Goal: Information Seeking & Learning: Find specific page/section

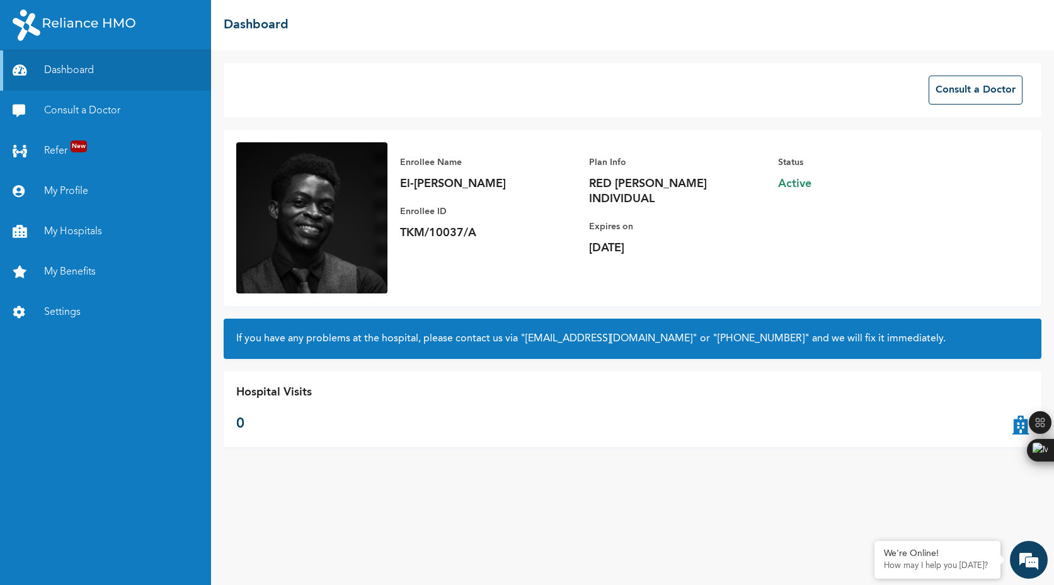
drag, startPoint x: 479, startPoint y: 233, endPoint x: 408, endPoint y: 237, distance: 71.3
click at [408, 237] on p "TKM/10037/A" at bounding box center [488, 233] width 176 height 15
click at [464, 239] on p "TKM/10037/A" at bounding box center [488, 233] width 176 height 15
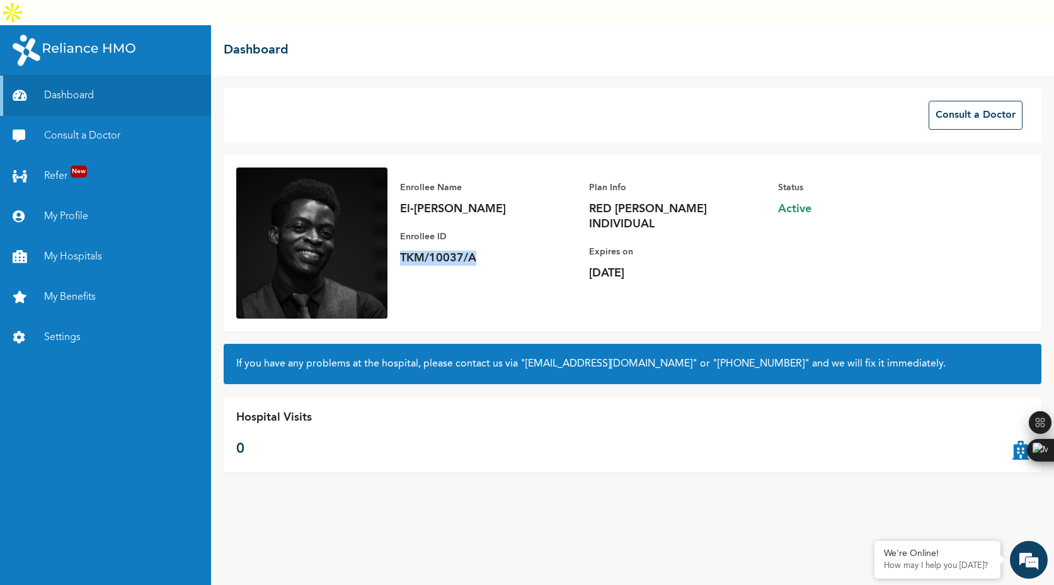
drag, startPoint x: 479, startPoint y: 232, endPoint x: 401, endPoint y: 227, distance: 78.3
click at [401, 251] on p "TKM/10037/A" at bounding box center [488, 258] width 176 height 15
copy p "TKM/10037/A"
click at [501, 289] on div "Enrollee Name El-[PERSON_NAME] Enrollee ID TKM/10037/A Plan Info RED [PERSON_NA…" at bounding box center [633, 243] width 818 height 176
drag, startPoint x: 403, startPoint y: 181, endPoint x: 491, endPoint y: 183, distance: 87.6
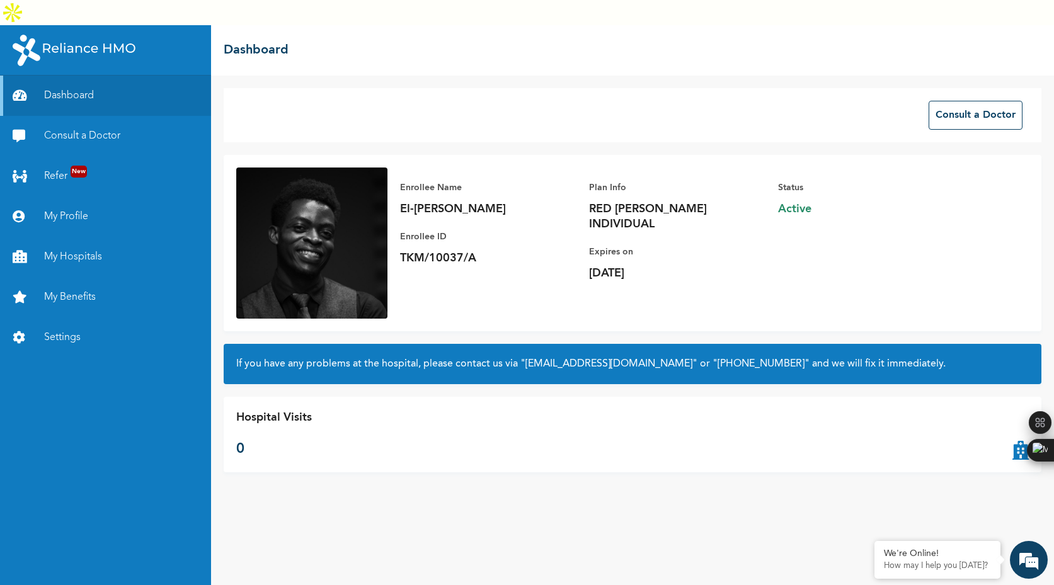
click at [500, 202] on p "El-[PERSON_NAME]" at bounding box center [488, 209] width 176 height 15
click at [464, 202] on p "El-[PERSON_NAME]" at bounding box center [488, 209] width 176 height 15
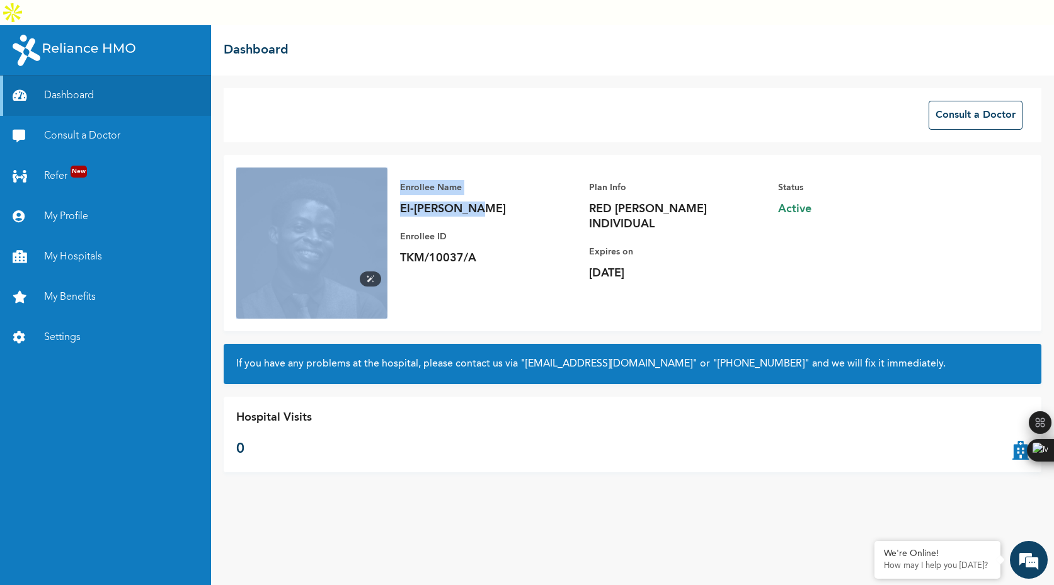
drag, startPoint x: 484, startPoint y: 186, endPoint x: 386, endPoint y: 185, distance: 98.9
click at [386, 185] on div "Enrollee Name El-[PERSON_NAME] Enrollee ID TKM/10037/A Plan Info RED [PERSON_NA…" at bounding box center [633, 243] width 818 height 176
click at [439, 202] on p "El-[PERSON_NAME]" at bounding box center [488, 209] width 176 height 15
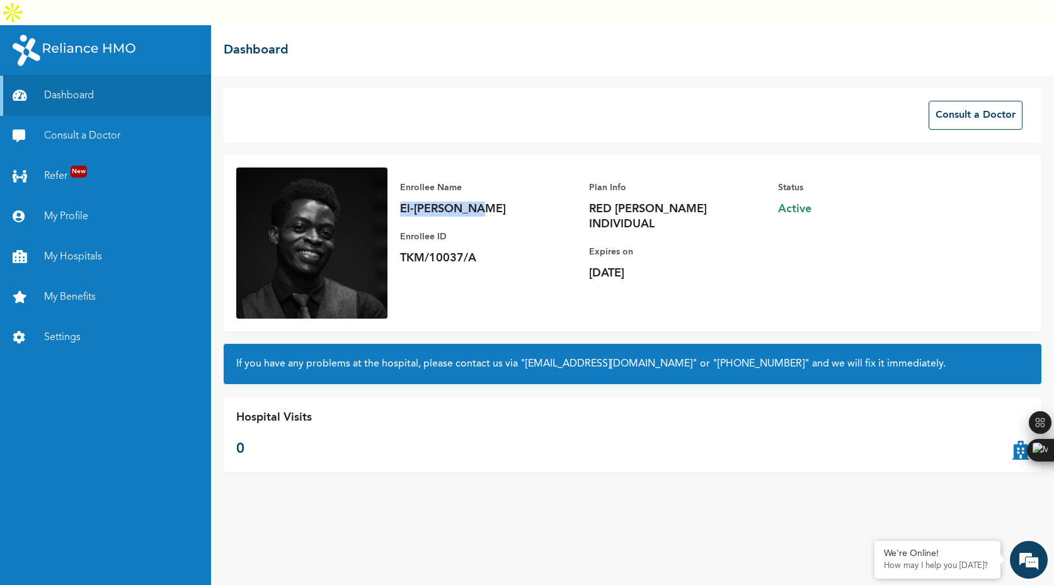
drag, startPoint x: 479, startPoint y: 186, endPoint x: 397, endPoint y: 183, distance: 82.6
click at [397, 183] on div "Enrollee Name El-[PERSON_NAME] Enrollee ID TKM/10037/A Plan Info RED [PERSON_NA…" at bounding box center [683, 231] width 592 height 126
click at [497, 202] on p "El-[PERSON_NAME]" at bounding box center [488, 209] width 176 height 15
drag, startPoint x: 460, startPoint y: 163, endPoint x: 397, endPoint y: 163, distance: 63.0
click at [397, 168] on div "Enrollee Name El-[PERSON_NAME] Enrollee ID TKM/10037/A Plan Info RED [PERSON_NA…" at bounding box center [683, 231] width 592 height 126
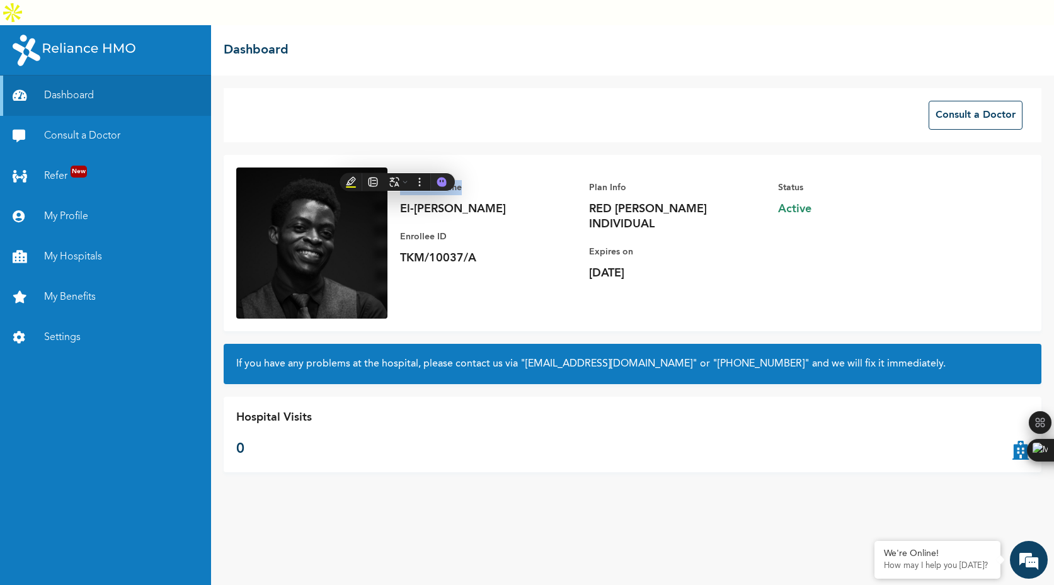
copy p "Enrollee Name"
click at [699, 266] on p "[DATE]" at bounding box center [677, 273] width 176 height 15
click at [72, 197] on link "My Profile" at bounding box center [105, 217] width 211 height 40
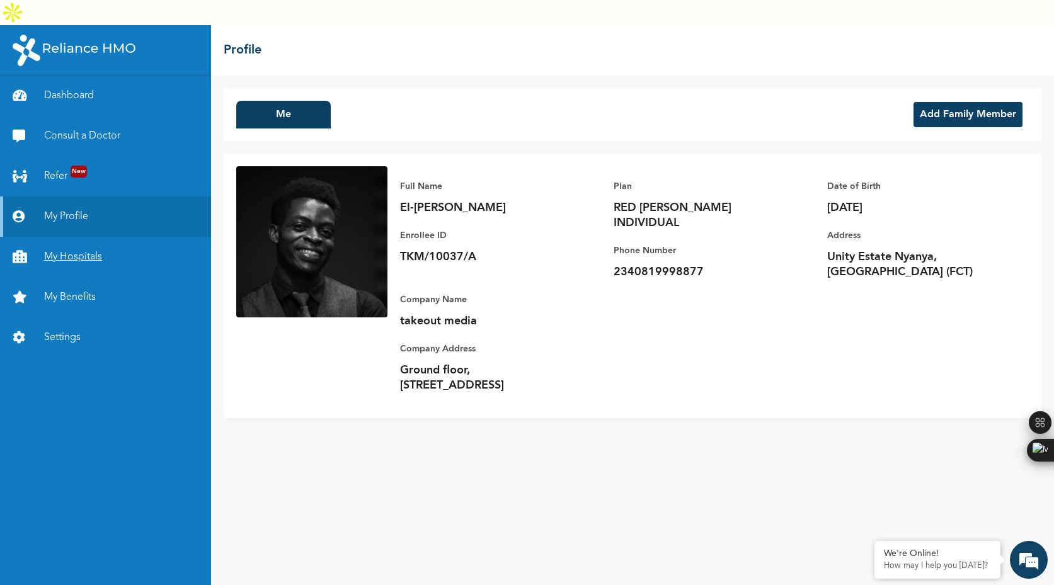
click at [73, 237] on link "My Hospitals" at bounding box center [105, 257] width 211 height 40
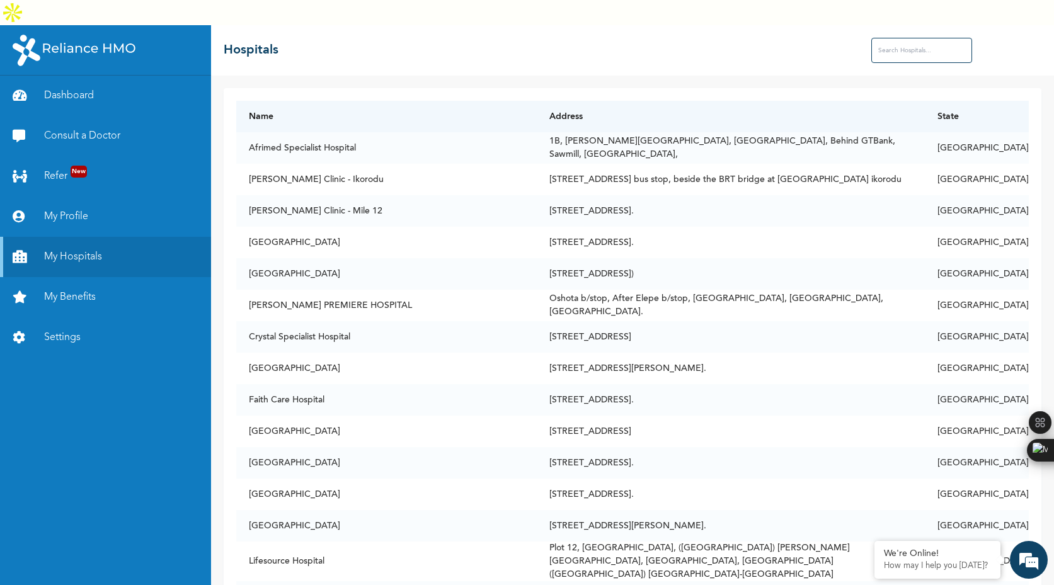
click at [910, 38] on input "text" at bounding box center [921, 50] width 101 height 25
paste input "PSEVEN Medical diagnostic and consulting center. Apo resettlement Abuja."
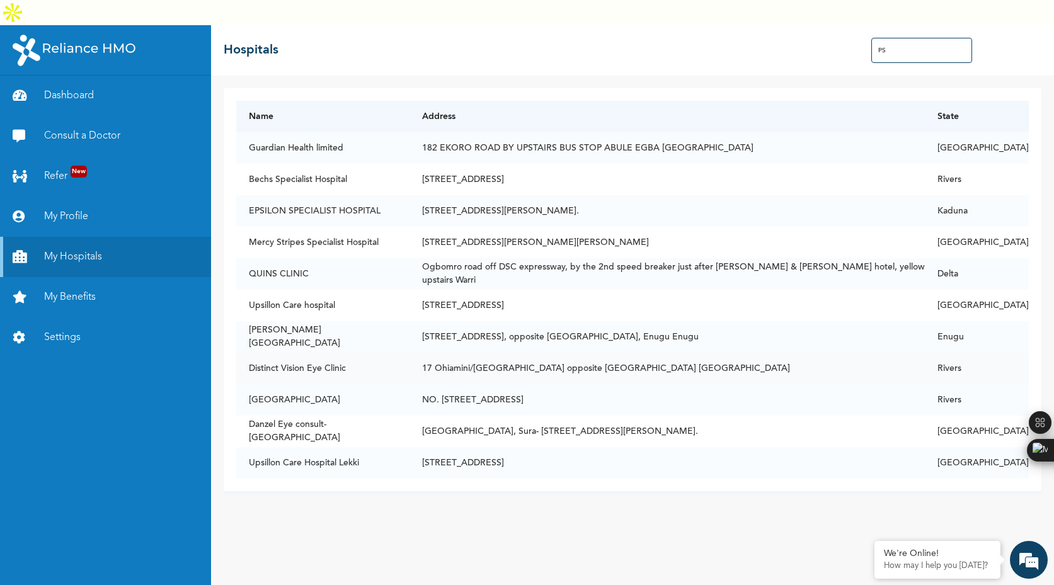
click at [343, 460] on div "Name Address State Guardian Health limited [STREET_ADDRESS] BY UPSTAIRS BUS STO…" at bounding box center [633, 289] width 818 height 403
click at [378, 323] on td "[PERSON_NAME][GEOGRAPHIC_DATA]" at bounding box center [322, 336] width 173 height 31
click at [324, 290] on td "Upsillon Care hospital" at bounding box center [322, 305] width 173 height 31
click at [347, 258] on td "QUINS CLINIC" at bounding box center [322, 273] width 173 height 31
click at [274, 290] on td "Upsillon Care hospital" at bounding box center [322, 305] width 173 height 31
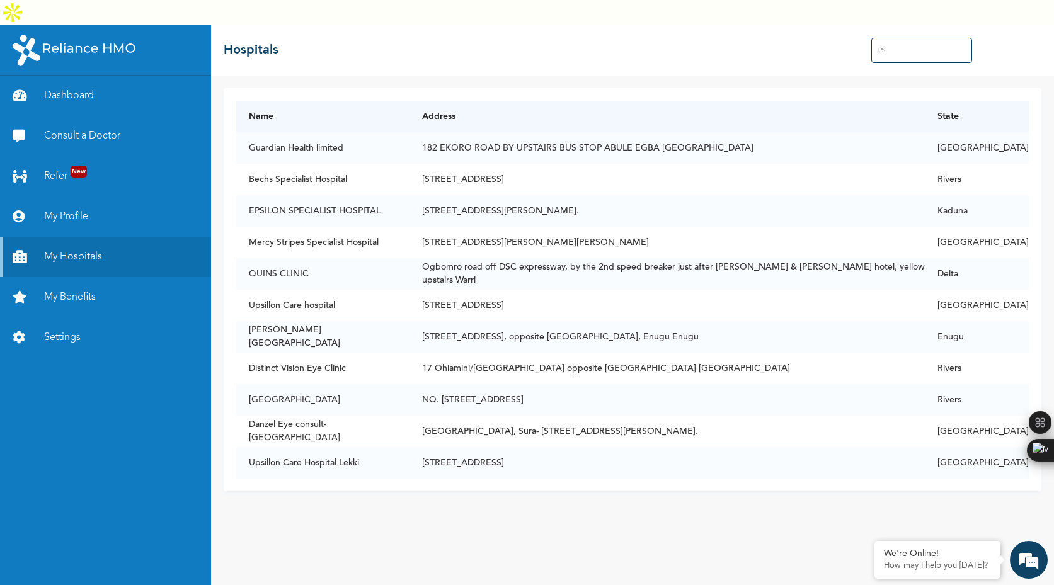
drag, startPoint x: 888, startPoint y: 24, endPoint x: 809, endPoint y: 24, distance: 78.7
click at [823, 25] on div "☰ Hospitals PS" at bounding box center [632, 50] width 843 height 50
paste input "diagnosti"
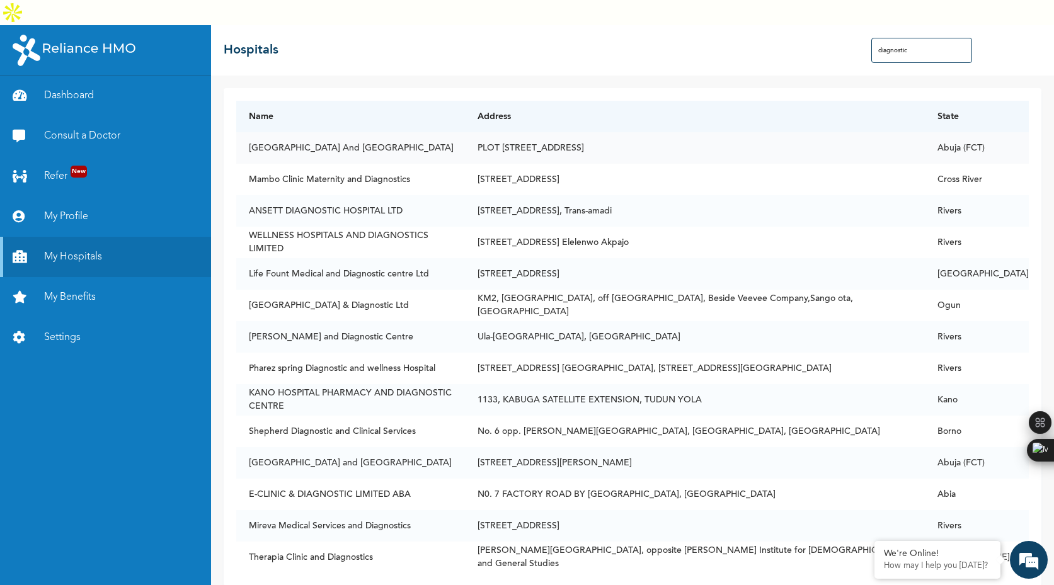
type input "diagnostic"
click at [377, 132] on td "[GEOGRAPHIC_DATA] And [GEOGRAPHIC_DATA]" at bounding box center [350, 147] width 229 height 31
click at [345, 132] on td "[GEOGRAPHIC_DATA] And [GEOGRAPHIC_DATA]" at bounding box center [350, 147] width 229 height 31
click at [317, 132] on td "[GEOGRAPHIC_DATA] And [GEOGRAPHIC_DATA]" at bounding box center [350, 147] width 229 height 31
click at [360, 135] on td "[GEOGRAPHIC_DATA] And [GEOGRAPHIC_DATA]" at bounding box center [350, 147] width 229 height 31
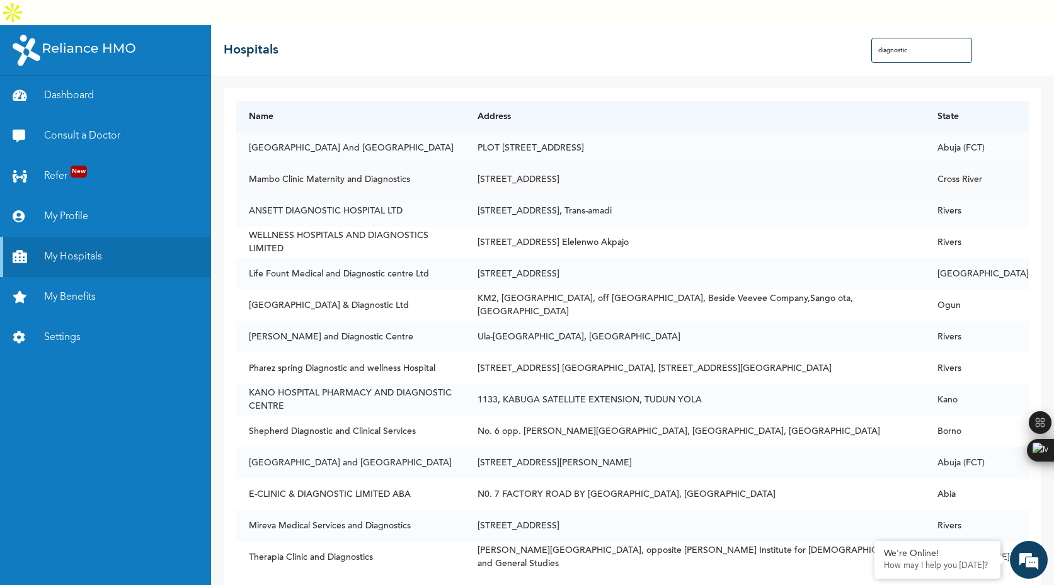
click at [357, 164] on td "Mambo Clinic Maternity and Diagnostics" at bounding box center [350, 179] width 229 height 31
click at [332, 542] on td "Therapia Clinic and Diagnostics" at bounding box center [350, 557] width 229 height 31
click at [355, 542] on td "Therapia Clinic and Diagnostics" at bounding box center [350, 557] width 229 height 31
click at [380, 510] on td "Mireva Medical Services and Diagnostics" at bounding box center [350, 525] width 229 height 31
click at [917, 38] on input "diagnostic" at bounding box center [921, 50] width 101 height 25
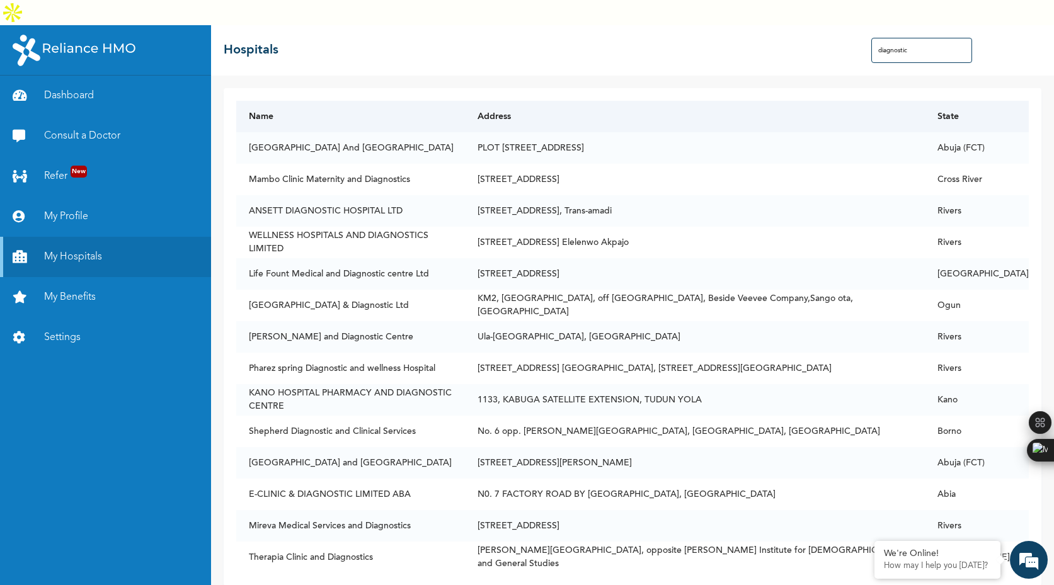
click at [872, 101] on th "Address" at bounding box center [695, 116] width 460 height 31
click at [792, 132] on td "PLOT [STREET_ADDRESS]" at bounding box center [695, 147] width 460 height 31
drag, startPoint x: 409, startPoint y: 501, endPoint x: 243, endPoint y: 500, distance: 166.3
click at [243, 510] on td "Mireva Medical Services and Diagnostics" at bounding box center [350, 525] width 229 height 31
click at [246, 510] on td "Mireva Medical Services and Diagnostics" at bounding box center [350, 525] width 229 height 31
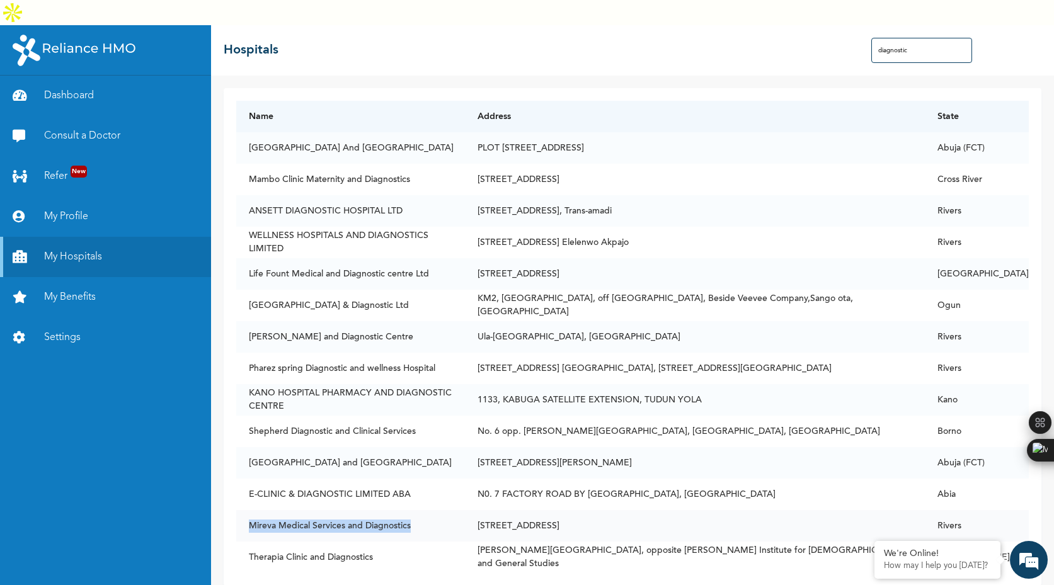
drag, startPoint x: 249, startPoint y: 500, endPoint x: 414, endPoint y: 501, distance: 165.7
click at [414, 510] on td "Mireva Medical Services and Diagnostics" at bounding box center [350, 525] width 229 height 31
drag, startPoint x: 414, startPoint y: 501, endPoint x: 254, endPoint y: 492, distance: 160.9
click at [254, 510] on td "Mireva Medical Services and Diagnostics" at bounding box center [350, 525] width 229 height 31
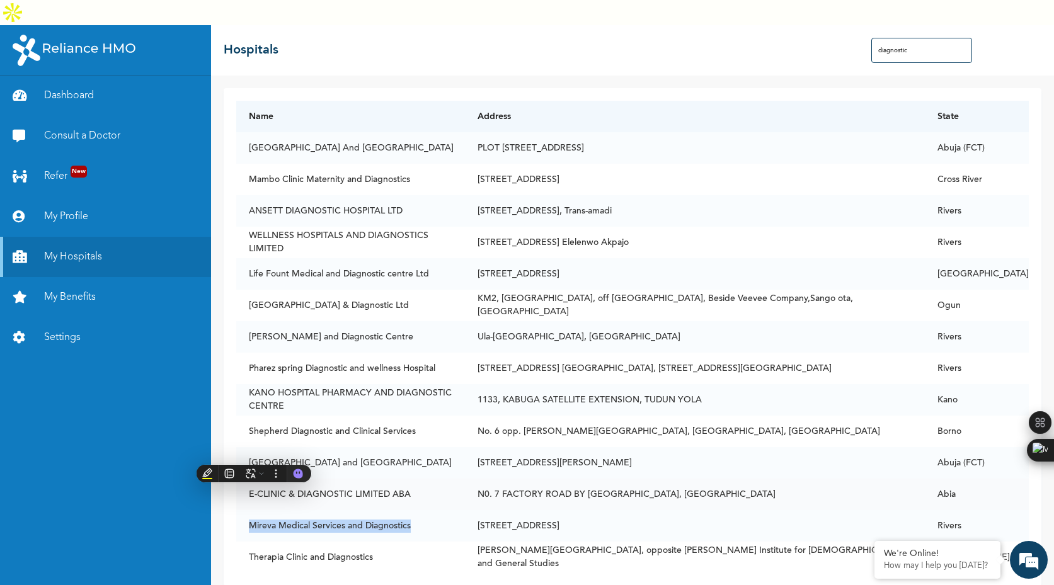
click at [405, 479] on td "E-CLINIC & DIAGNOSTIC LIMITED ABA" at bounding box center [350, 494] width 229 height 31
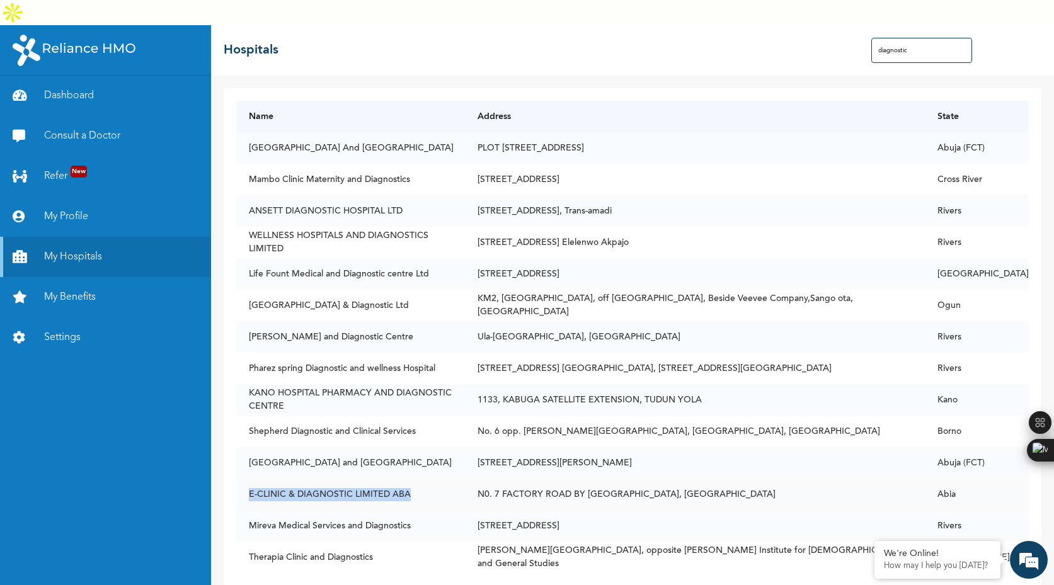
drag, startPoint x: 408, startPoint y: 466, endPoint x: 249, endPoint y: 469, distance: 159.4
click at [249, 479] on td "E-CLINIC & DIAGNOSTIC LIMITED ABA" at bounding box center [350, 494] width 229 height 31
click at [413, 447] on td "[GEOGRAPHIC_DATA] and [GEOGRAPHIC_DATA]" at bounding box center [350, 462] width 229 height 31
drag, startPoint x: 410, startPoint y: 438, endPoint x: 245, endPoint y: 435, distance: 165.1
click at [245, 447] on td "[GEOGRAPHIC_DATA] and [GEOGRAPHIC_DATA]" at bounding box center [350, 462] width 229 height 31
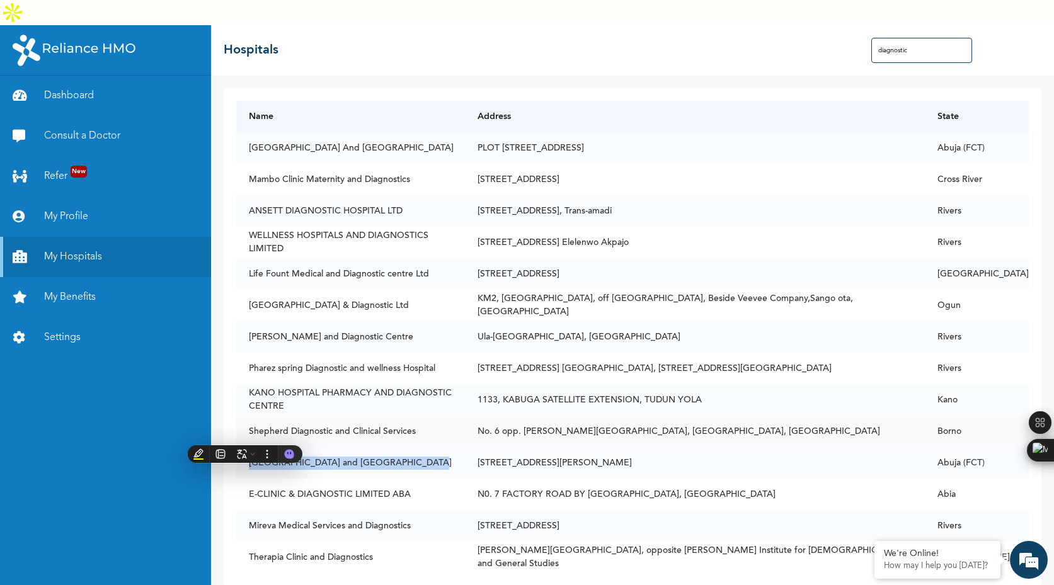
click at [417, 416] on td "Shepherd Diagnostic and Clinical Services" at bounding box center [350, 431] width 229 height 31
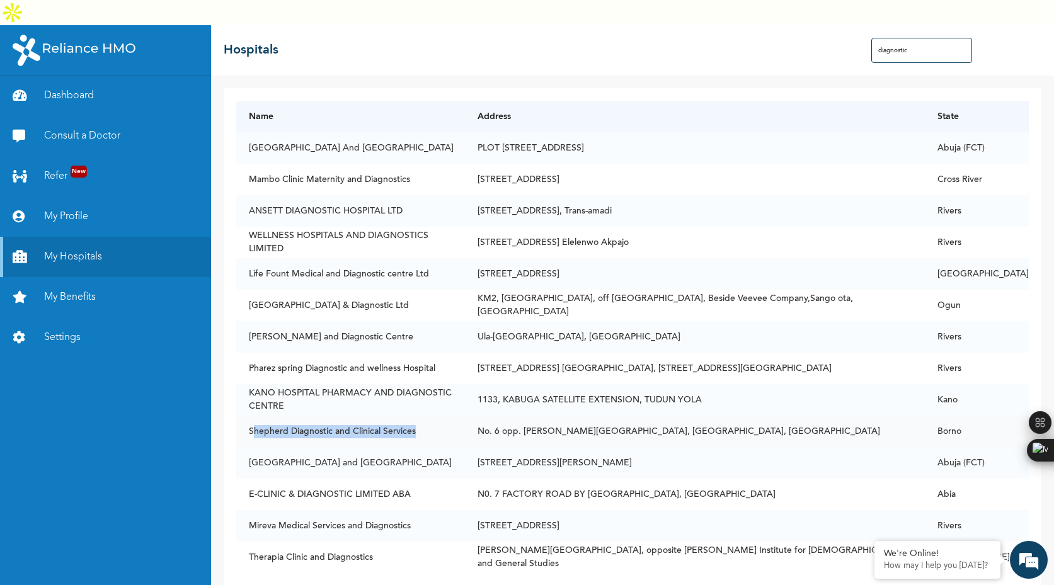
drag, startPoint x: 416, startPoint y: 403, endPoint x: 251, endPoint y: 404, distance: 165.7
click at [251, 416] on td "Shepherd Diagnostic and Clinical Services" at bounding box center [350, 431] width 229 height 31
click at [409, 447] on td "[GEOGRAPHIC_DATA] and [GEOGRAPHIC_DATA]" at bounding box center [350, 462] width 229 height 31
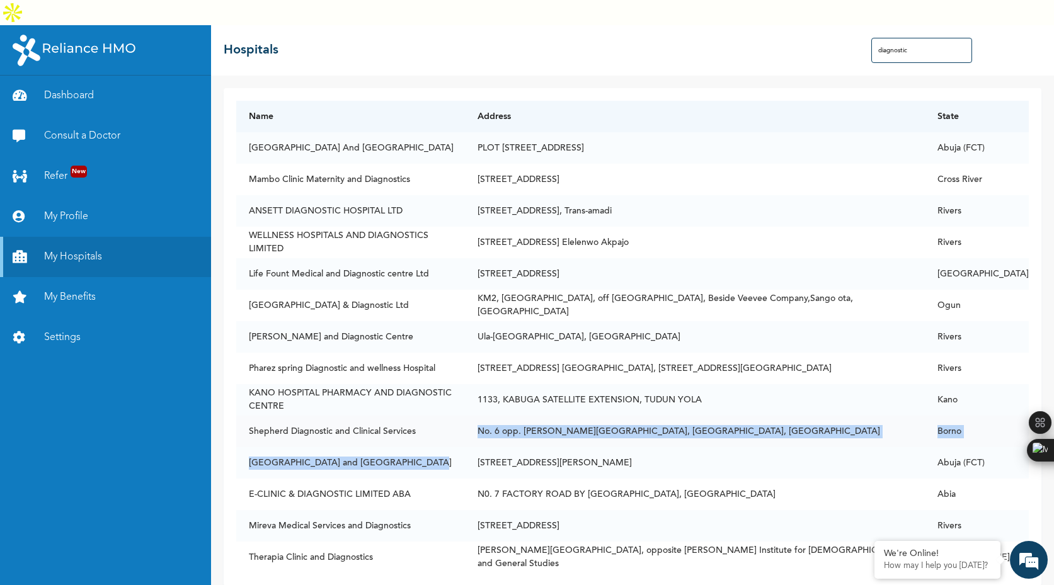
drag, startPoint x: 409, startPoint y: 436, endPoint x: 467, endPoint y: 397, distance: 69.4
click at [464, 397] on tbody "[GEOGRAPHIC_DATA] And [GEOGRAPHIC_DATA][STREET_ADDRESS][GEOGRAPHIC_DATA] BY FRS…" at bounding box center [632, 352] width 792 height 441
click at [484, 416] on td "No. 6 opp. [PERSON_NAME][GEOGRAPHIC_DATA], [GEOGRAPHIC_DATA], [GEOGRAPHIC_DATA]" at bounding box center [695, 431] width 460 height 31
drag, startPoint x: 693, startPoint y: 118, endPoint x: 436, endPoint y: 118, distance: 257.0
click at [465, 132] on td "PLOT [STREET_ADDRESS]" at bounding box center [695, 147] width 460 height 31
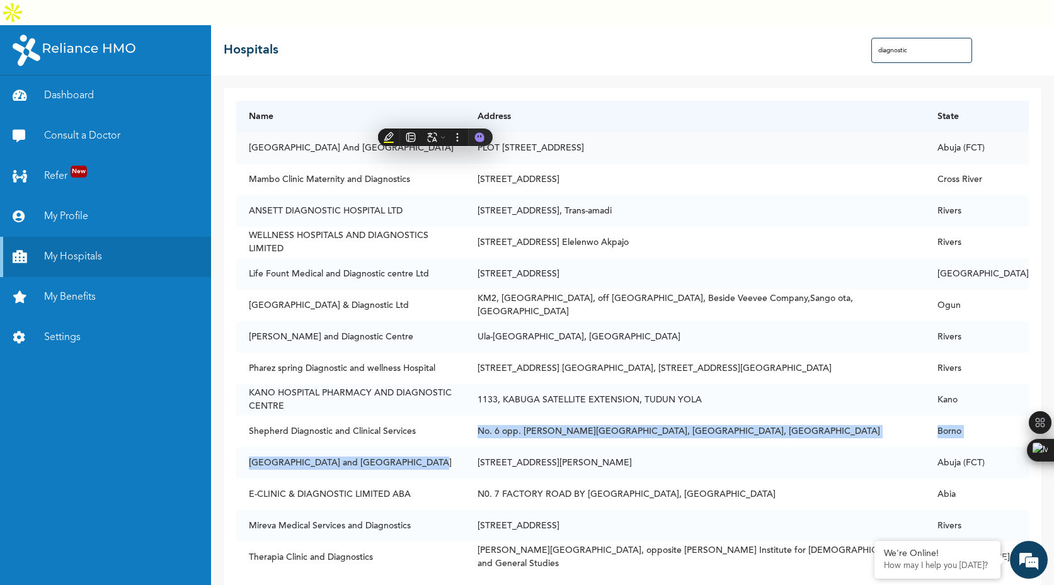
click at [465, 132] on td "PLOT [STREET_ADDRESS]" at bounding box center [695, 147] width 460 height 31
drag, startPoint x: 436, startPoint y: 118, endPoint x: 695, endPoint y: 118, distance: 259.5
click at [695, 132] on td "PLOT [STREET_ADDRESS]" at bounding box center [695, 147] width 460 height 31
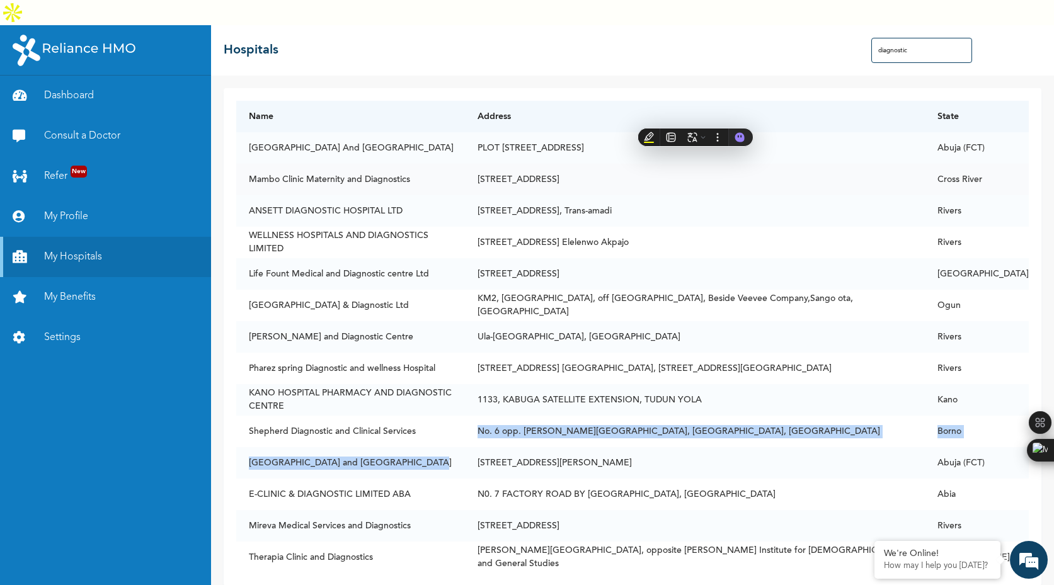
click at [415, 164] on td "Mambo Clinic Maternity and Diagnostics" at bounding box center [350, 179] width 229 height 31
drag, startPoint x: 435, startPoint y: 122, endPoint x: 696, endPoint y: 121, distance: 260.8
click at [698, 132] on td "PLOT [STREET_ADDRESS]" at bounding box center [695, 147] width 460 height 31
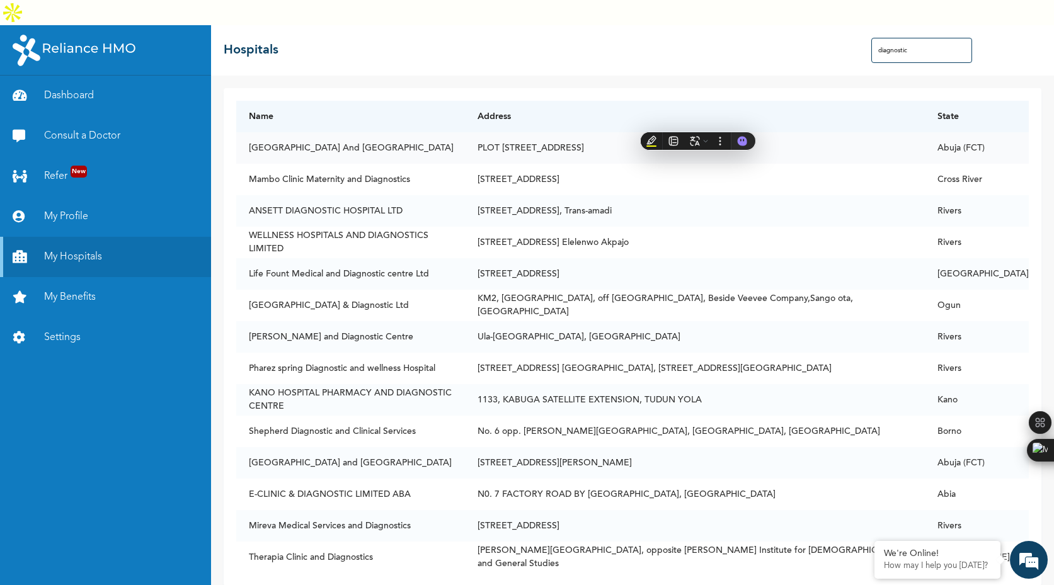
click at [696, 132] on td "PLOT [STREET_ADDRESS]" at bounding box center [695, 147] width 460 height 31
drag, startPoint x: 695, startPoint y: 121, endPoint x: 626, endPoint y: 122, distance: 69.3
click at [626, 132] on td "PLOT [STREET_ADDRESS]" at bounding box center [695, 147] width 460 height 31
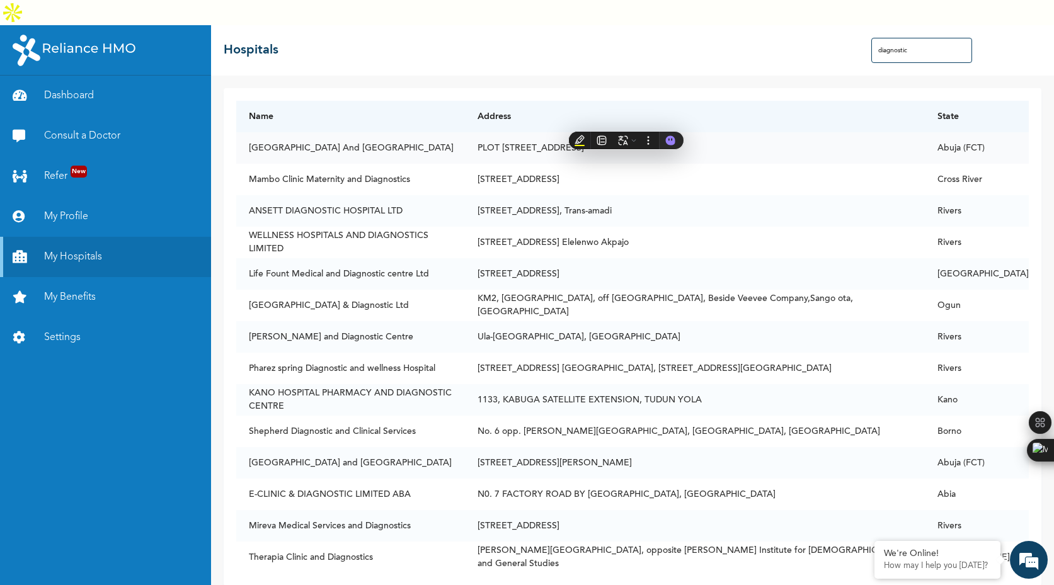
click at [678, 132] on td "PLOT [STREET_ADDRESS]" at bounding box center [695, 147] width 460 height 31
drag, startPoint x: 688, startPoint y: 121, endPoint x: 626, endPoint y: 122, distance: 61.7
click at [626, 132] on td "PLOT [STREET_ADDRESS]" at bounding box center [695, 147] width 460 height 31
drag, startPoint x: 619, startPoint y: 121, endPoint x: 533, endPoint y: 121, distance: 86.3
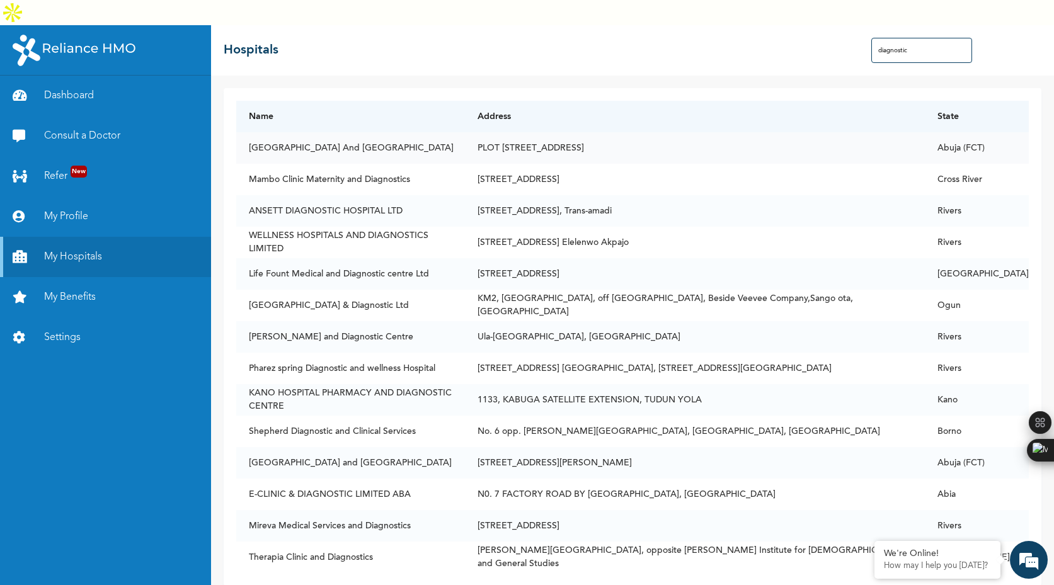
click at [533, 132] on td "PLOT [STREET_ADDRESS]" at bounding box center [695, 147] width 460 height 31
drag, startPoint x: 533, startPoint y: 121, endPoint x: 580, endPoint y: 120, distance: 46.6
click at [579, 132] on td "PLOT [STREET_ADDRESS]" at bounding box center [695, 147] width 460 height 31
click at [580, 132] on td "PLOT [STREET_ADDRESS]" at bounding box center [695, 147] width 460 height 31
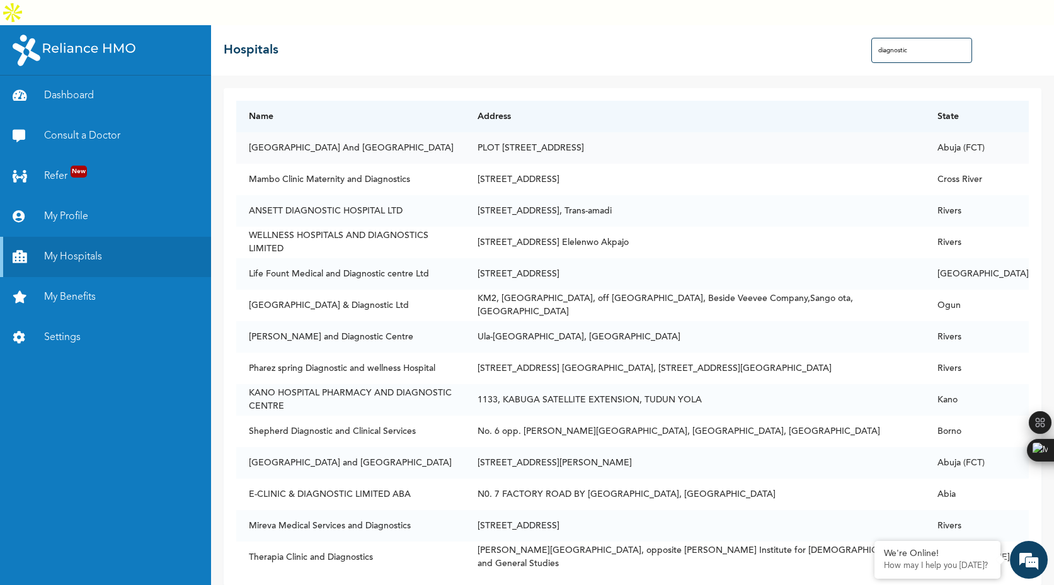
click at [585, 132] on td "PLOT [STREET_ADDRESS]" at bounding box center [695, 147] width 460 height 31
drag, startPoint x: 530, startPoint y: 120, endPoint x: 580, endPoint y: 119, distance: 49.8
click at [580, 132] on td "PLOT [STREET_ADDRESS]" at bounding box center [695, 147] width 460 height 31
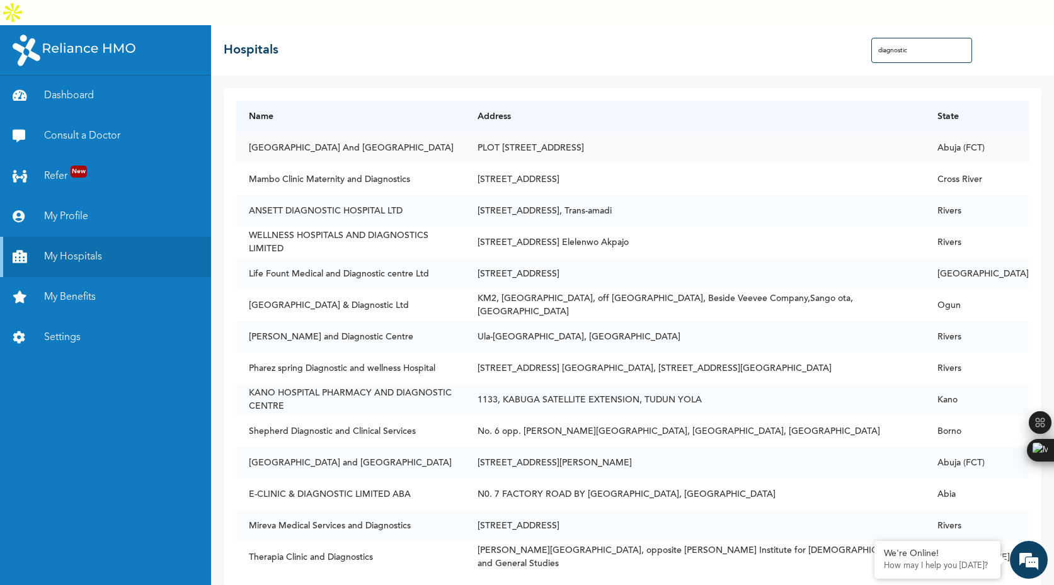
drag, startPoint x: 580, startPoint y: 119, endPoint x: 533, endPoint y: 122, distance: 47.3
click at [533, 132] on td "PLOT [STREET_ADDRESS]" at bounding box center [695, 147] width 460 height 31
drag, startPoint x: 532, startPoint y: 122, endPoint x: 581, endPoint y: 122, distance: 49.8
click at [581, 132] on td "PLOT [STREET_ADDRESS]" at bounding box center [695, 147] width 460 height 31
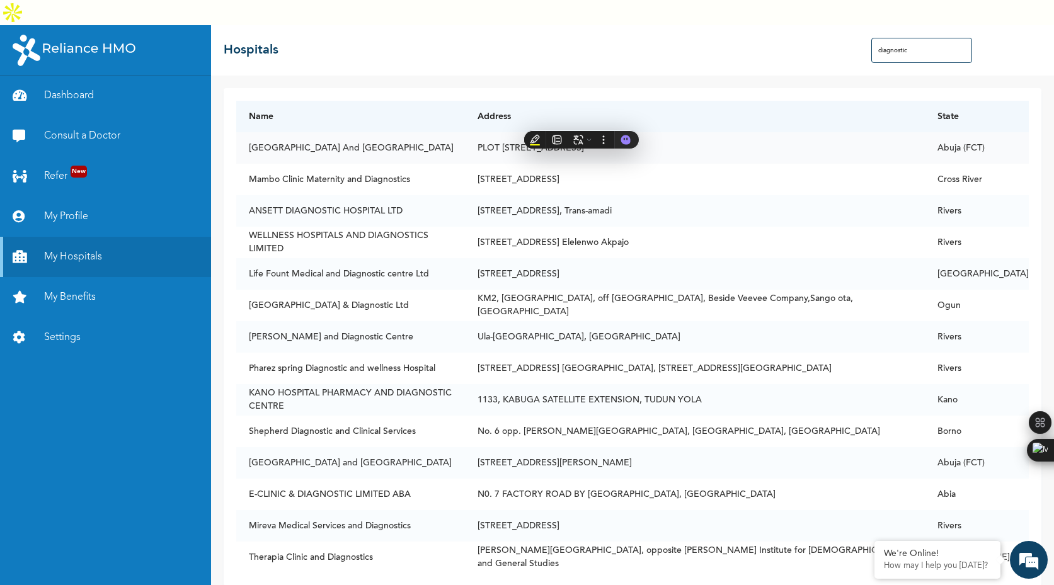
click at [581, 132] on td "PLOT [STREET_ADDRESS]" at bounding box center [695, 147] width 460 height 31
drag, startPoint x: 581, startPoint y: 122, endPoint x: 534, endPoint y: 122, distance: 47.9
click at [532, 132] on td "PLOT [STREET_ADDRESS]" at bounding box center [695, 147] width 460 height 31
click at [534, 132] on td "PLOT [STREET_ADDRESS]" at bounding box center [695, 147] width 460 height 31
click at [532, 132] on td "PLOT [STREET_ADDRESS]" at bounding box center [695, 147] width 460 height 31
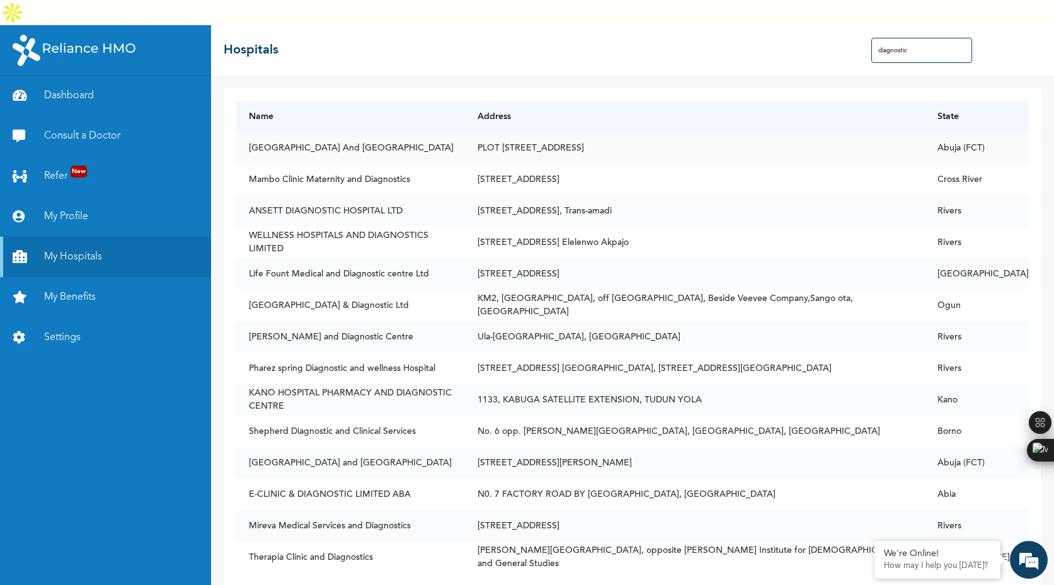
drag, startPoint x: 532, startPoint y: 122, endPoint x: 583, endPoint y: 120, distance: 50.5
click at [583, 132] on td "PLOT [STREET_ADDRESS]" at bounding box center [695, 147] width 460 height 31
click at [588, 132] on td "PLOT [STREET_ADDRESS]" at bounding box center [695, 147] width 460 height 31
drag, startPoint x: 619, startPoint y: 121, endPoint x: 530, endPoint y: 121, distance: 88.8
click at [530, 132] on td "PLOT [STREET_ADDRESS]" at bounding box center [695, 147] width 460 height 31
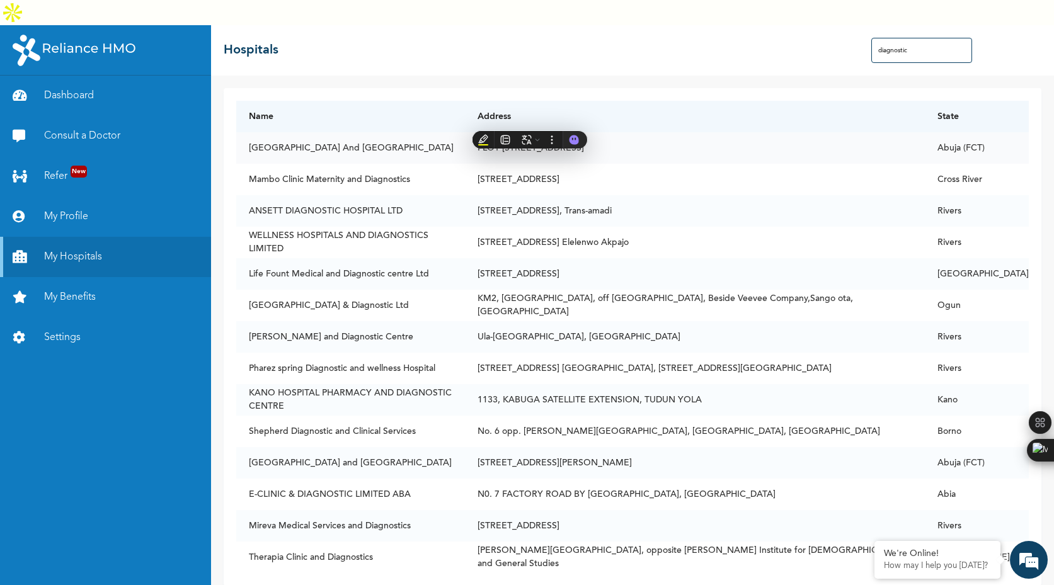
click at [530, 132] on td "PLOT [STREET_ADDRESS]" at bounding box center [695, 147] width 460 height 31
drag, startPoint x: 531, startPoint y: 122, endPoint x: 617, endPoint y: 122, distance: 85.7
click at [617, 132] on td "PLOT [STREET_ADDRESS]" at bounding box center [695, 147] width 460 height 31
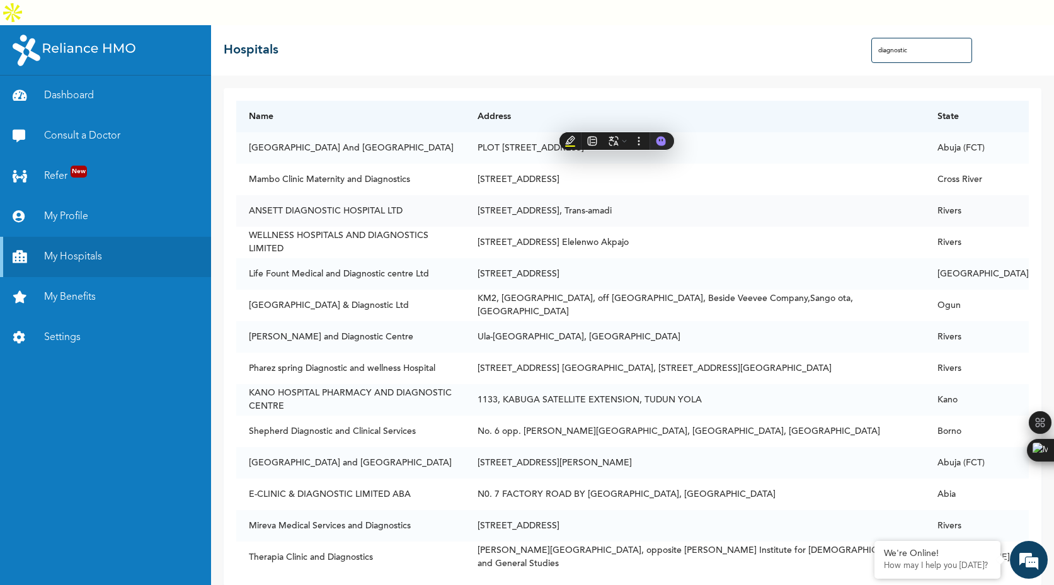
click at [627, 195] on td "[STREET_ADDRESS], Trans-amadi" at bounding box center [695, 210] width 460 height 31
drag, startPoint x: 617, startPoint y: 122, endPoint x: 532, endPoint y: 123, distance: 85.7
click at [532, 132] on td "PLOT [STREET_ADDRESS]" at bounding box center [695, 147] width 460 height 31
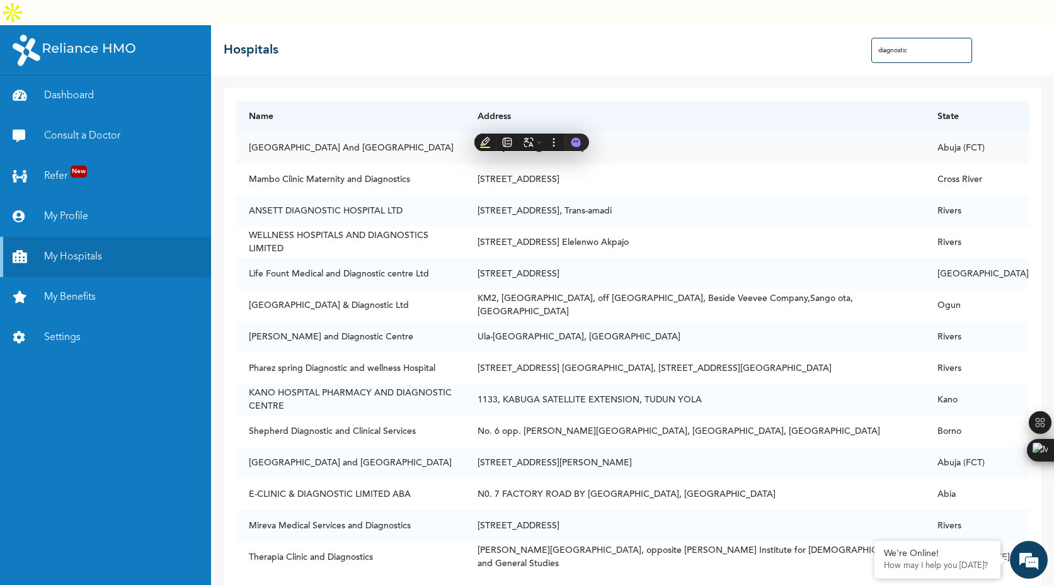
click at [614, 132] on td "PLOT [STREET_ADDRESS]" at bounding box center [695, 147] width 460 height 31
drag, startPoint x: 618, startPoint y: 121, endPoint x: 668, endPoint y: 89, distance: 58.9
click at [666, 101] on table "Name Address [GEOGRAPHIC_DATA][STREET_ADDRESS][GEOGRAPHIC_DATA] BY FRSC, [GEOGR…" at bounding box center [632, 337] width 792 height 472
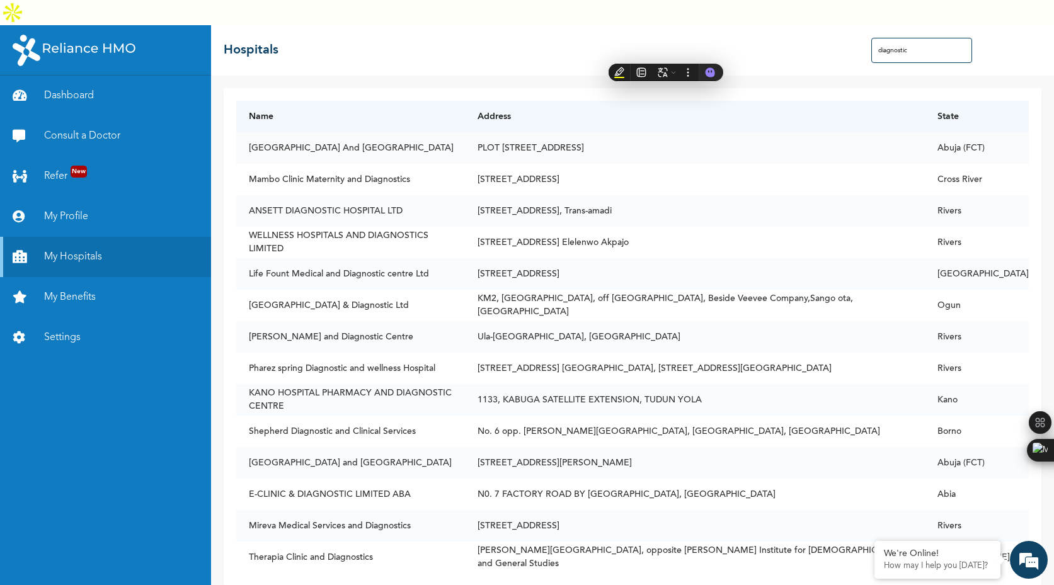
click at [646, 132] on td "PLOT [STREET_ADDRESS]" at bounding box center [695, 147] width 460 height 31
click at [536, 132] on td "PLOT [STREET_ADDRESS]" at bounding box center [695, 147] width 460 height 31
drag, startPoint x: 531, startPoint y: 121, endPoint x: 619, endPoint y: 122, distance: 87.6
click at [619, 132] on td "PLOT [STREET_ADDRESS]" at bounding box center [695, 147] width 460 height 31
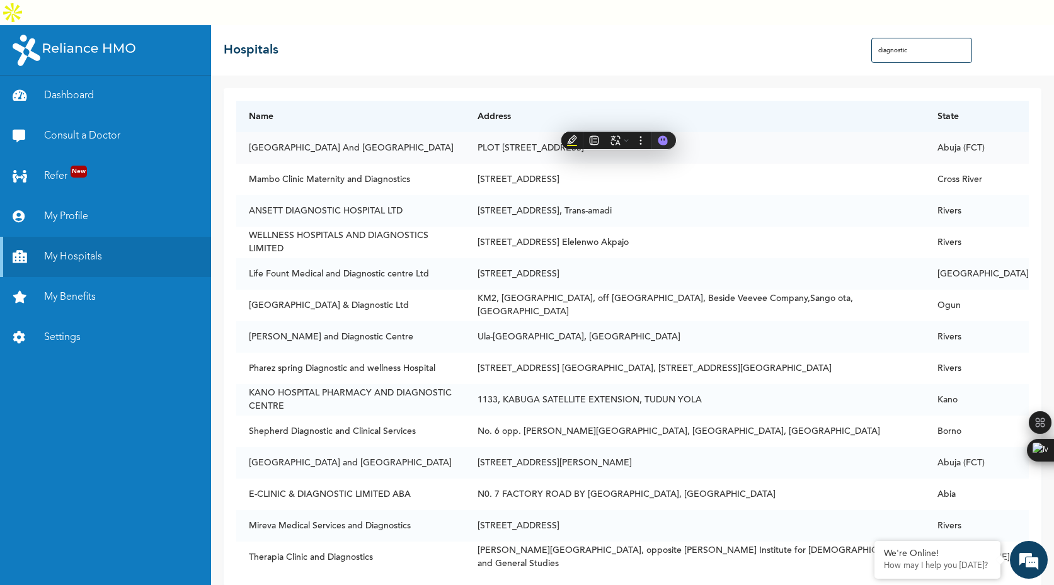
click at [619, 132] on td "PLOT [STREET_ADDRESS]" at bounding box center [695, 147] width 460 height 31
drag, startPoint x: 619, startPoint y: 122, endPoint x: 532, endPoint y: 121, distance: 86.9
click at [532, 132] on td "PLOT [STREET_ADDRESS]" at bounding box center [695, 147] width 460 height 31
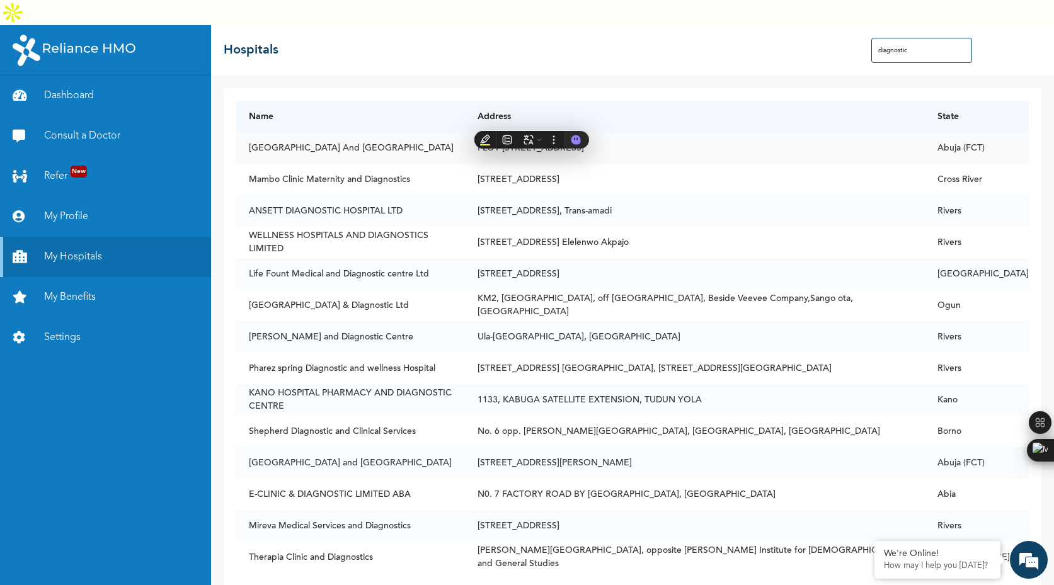
click at [532, 132] on td "PLOT [STREET_ADDRESS]" at bounding box center [695, 147] width 460 height 31
drag, startPoint x: 532, startPoint y: 121, endPoint x: 618, endPoint y: 118, distance: 86.4
click at [618, 132] on td "PLOT [STREET_ADDRESS]" at bounding box center [695, 147] width 460 height 31
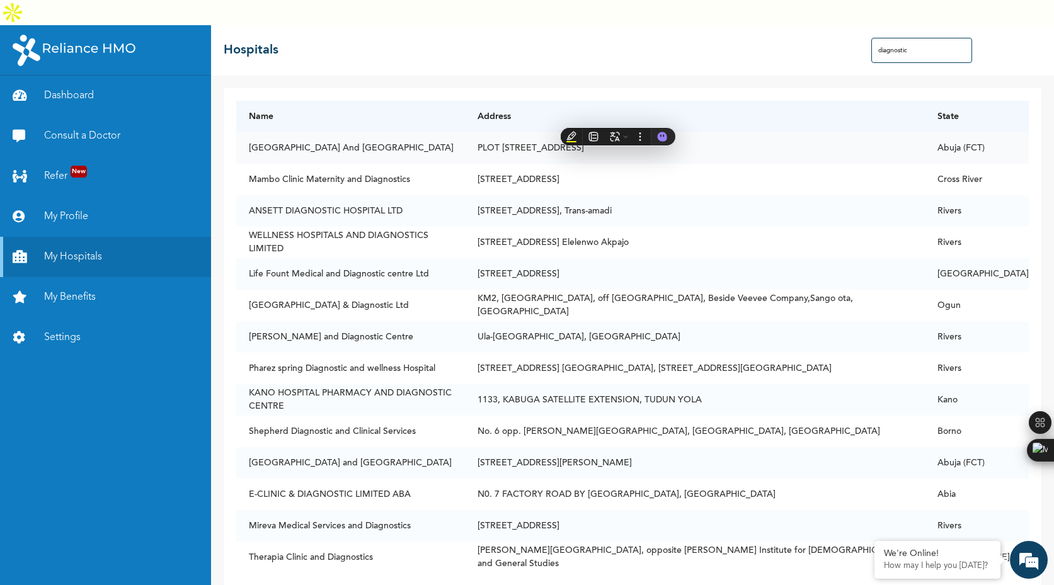
click at [618, 132] on td "PLOT [STREET_ADDRESS]" at bounding box center [695, 147] width 460 height 31
drag, startPoint x: 493, startPoint y: 151, endPoint x: 526, endPoint y: 152, distance: 32.8
click at [526, 164] on td "[STREET_ADDRESS]" at bounding box center [695, 179] width 460 height 31
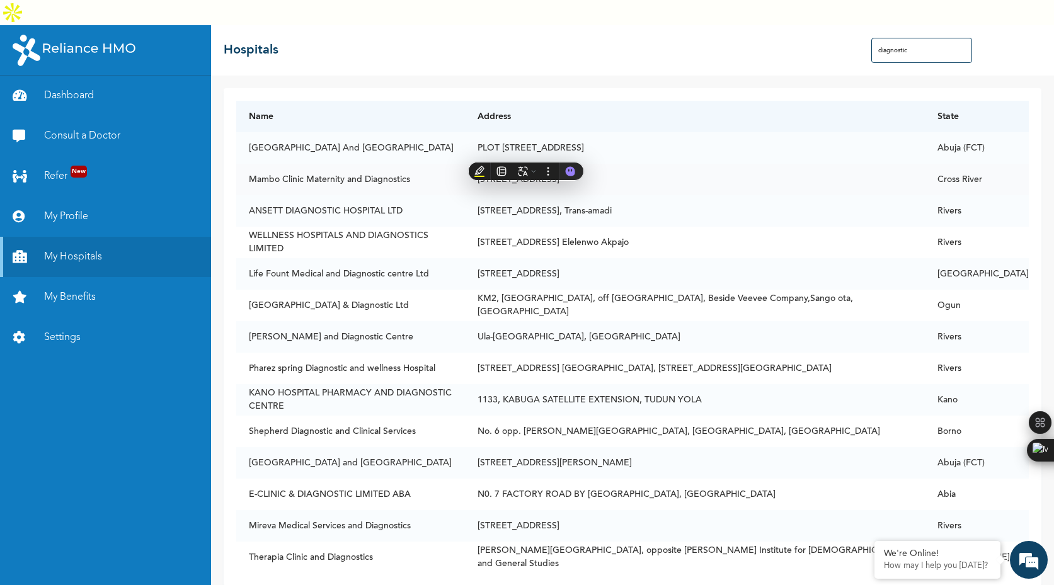
click at [525, 164] on td "[STREET_ADDRESS]" at bounding box center [695, 179] width 460 height 31
drag, startPoint x: 525, startPoint y: 152, endPoint x: 494, endPoint y: 152, distance: 31.5
click at [494, 164] on td "[STREET_ADDRESS]" at bounding box center [695, 179] width 460 height 31
drag, startPoint x: 494, startPoint y: 152, endPoint x: 523, endPoint y: 152, distance: 29.6
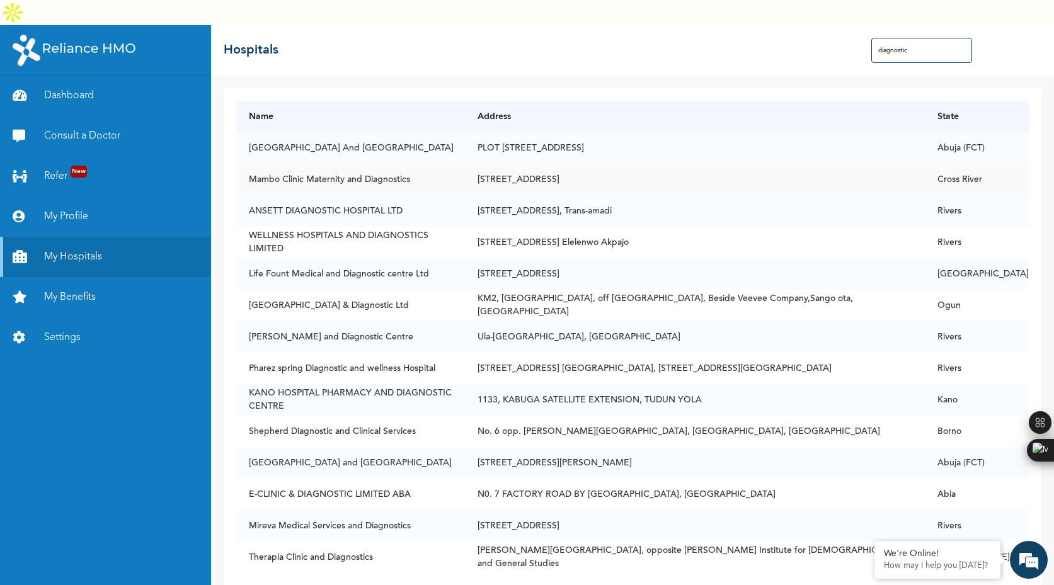
click at [523, 164] on td "[STREET_ADDRESS]" at bounding box center [695, 179] width 460 height 31
click at [524, 164] on td "[STREET_ADDRESS]" at bounding box center [695, 179] width 460 height 31
drag, startPoint x: 524, startPoint y: 152, endPoint x: 495, endPoint y: 152, distance: 29.0
click at [495, 164] on td "[STREET_ADDRESS]" at bounding box center [695, 179] width 460 height 31
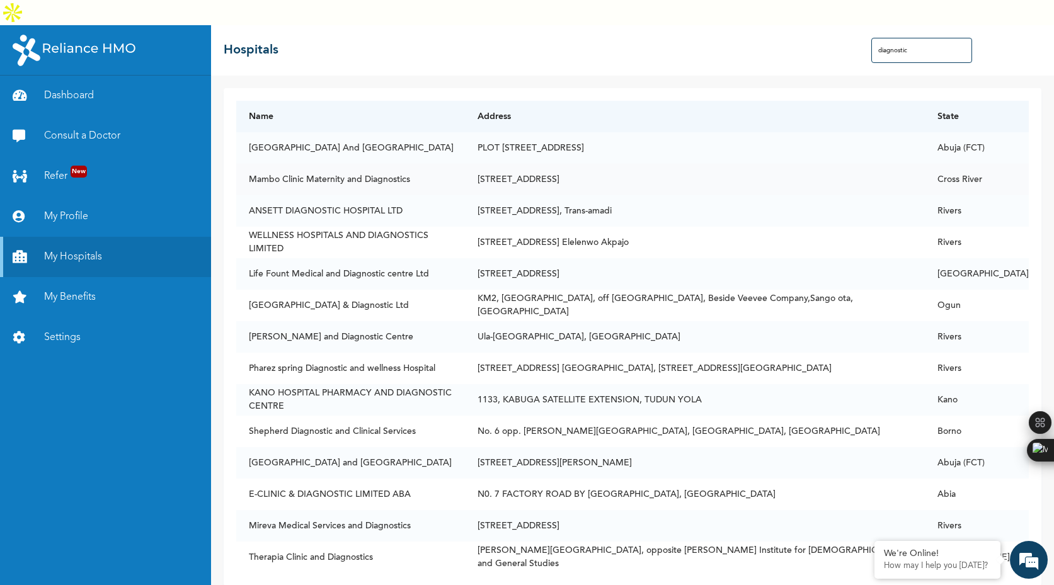
drag, startPoint x: 495, startPoint y: 152, endPoint x: 522, endPoint y: 152, distance: 27.1
click at [522, 164] on td "[STREET_ADDRESS]" at bounding box center [695, 179] width 460 height 31
drag, startPoint x: 493, startPoint y: 154, endPoint x: 524, endPoint y: 154, distance: 30.9
click at [524, 164] on td "[STREET_ADDRESS]" at bounding box center [695, 179] width 460 height 31
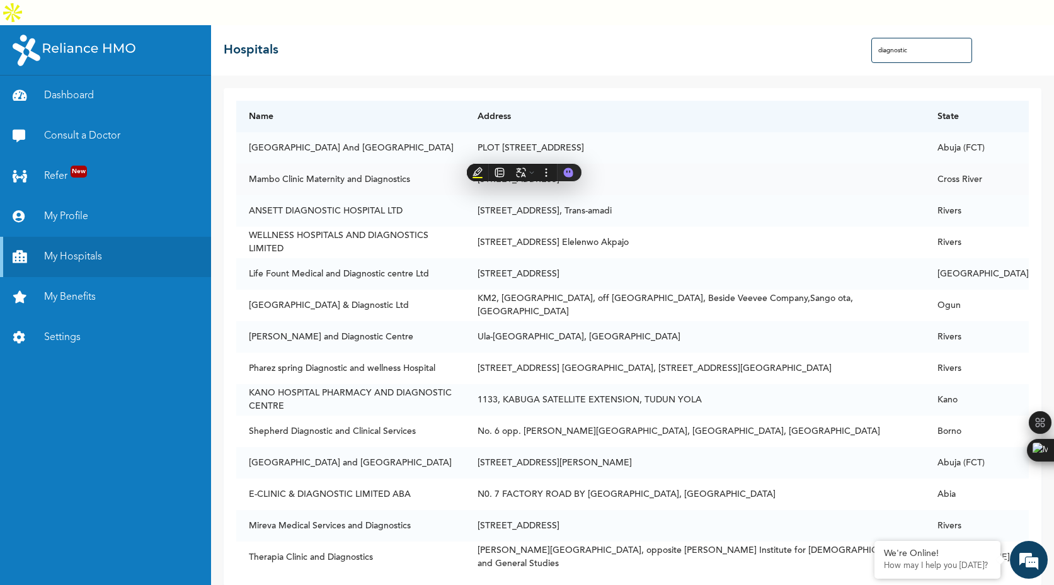
click at [523, 164] on td "[STREET_ADDRESS]" at bounding box center [695, 179] width 460 height 31
drag, startPoint x: 523, startPoint y: 154, endPoint x: 494, endPoint y: 153, distance: 29.0
click at [495, 164] on td "[STREET_ADDRESS]" at bounding box center [695, 179] width 460 height 31
click at [494, 164] on td "[STREET_ADDRESS]" at bounding box center [695, 179] width 460 height 31
drag, startPoint x: 494, startPoint y: 153, endPoint x: 523, endPoint y: 154, distance: 29.0
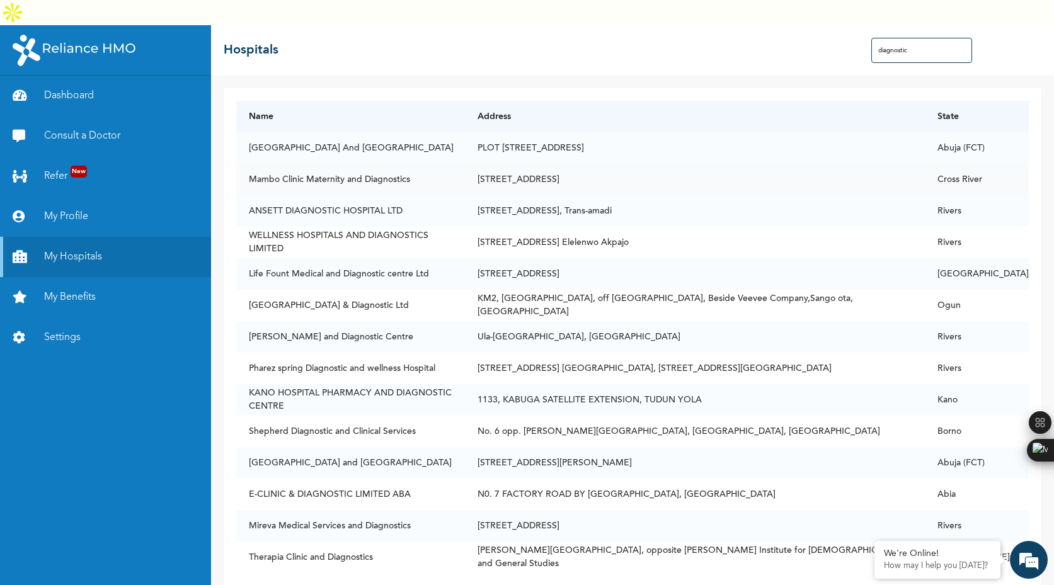
click at [523, 164] on td "[STREET_ADDRESS]" at bounding box center [695, 179] width 460 height 31
click at [522, 290] on td "KM2, [GEOGRAPHIC_DATA], off [GEOGRAPHIC_DATA], Beside Veevee Company,Sango ota,…" at bounding box center [695, 305] width 460 height 31
drag, startPoint x: 493, startPoint y: 185, endPoint x: 518, endPoint y: 186, distance: 25.9
click at [518, 195] on td "[STREET_ADDRESS], Trans-amadi" at bounding box center [695, 210] width 460 height 31
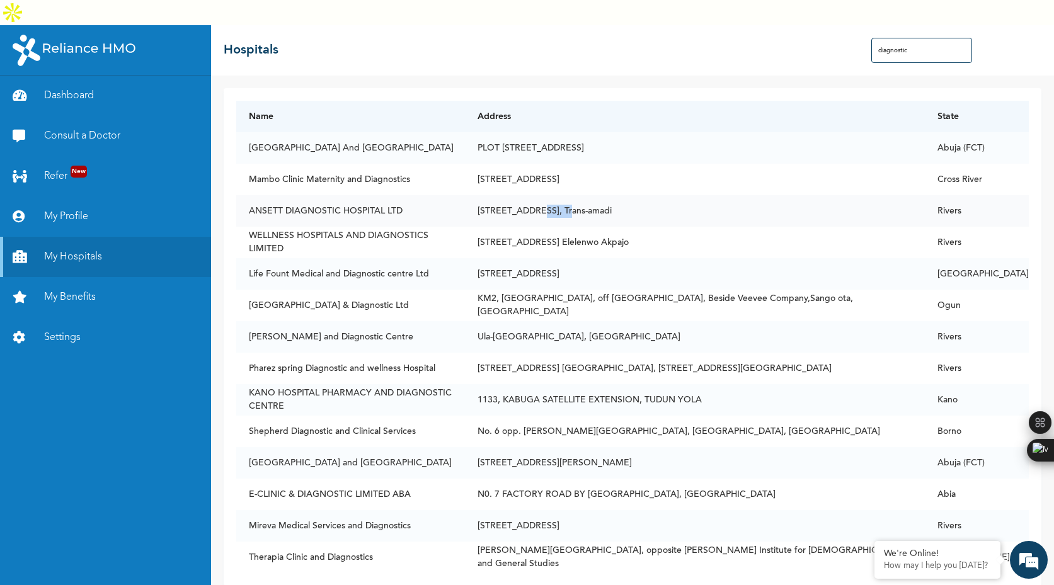
drag, startPoint x: 518, startPoint y: 186, endPoint x: 494, endPoint y: 185, distance: 24.6
click at [494, 195] on td "[STREET_ADDRESS], Trans-amadi" at bounding box center [695, 210] width 460 height 31
drag, startPoint x: 494, startPoint y: 185, endPoint x: 521, endPoint y: 187, distance: 27.2
click at [521, 195] on td "[STREET_ADDRESS], Trans-amadi" at bounding box center [695, 210] width 460 height 31
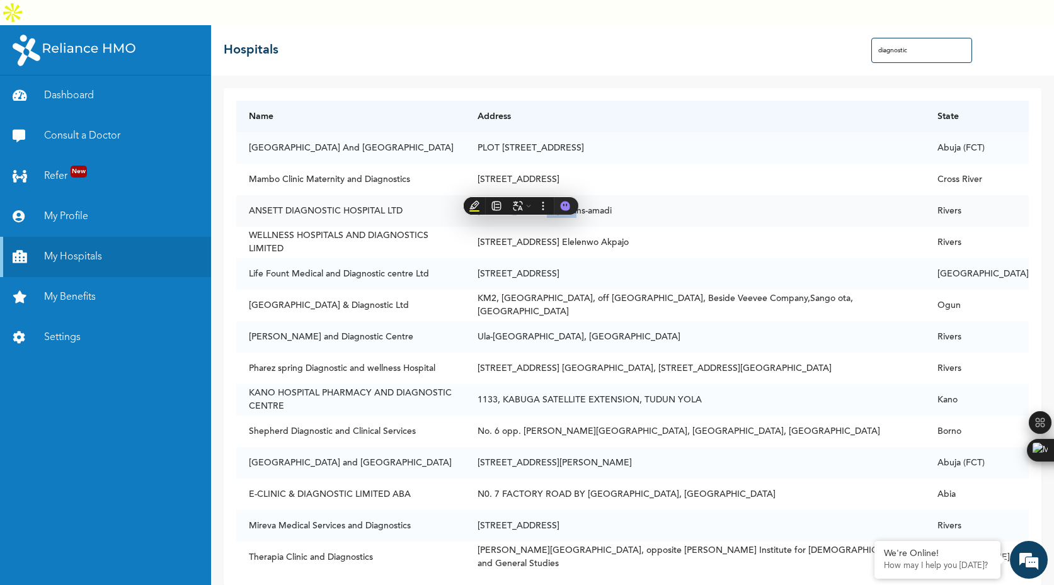
click at [521, 195] on td "[STREET_ADDRESS], Trans-amadi" at bounding box center [695, 210] width 460 height 31
drag, startPoint x: 518, startPoint y: 187, endPoint x: 494, endPoint y: 183, distance: 24.3
click at [494, 195] on td "[STREET_ADDRESS], Trans-amadi" at bounding box center [695, 210] width 460 height 31
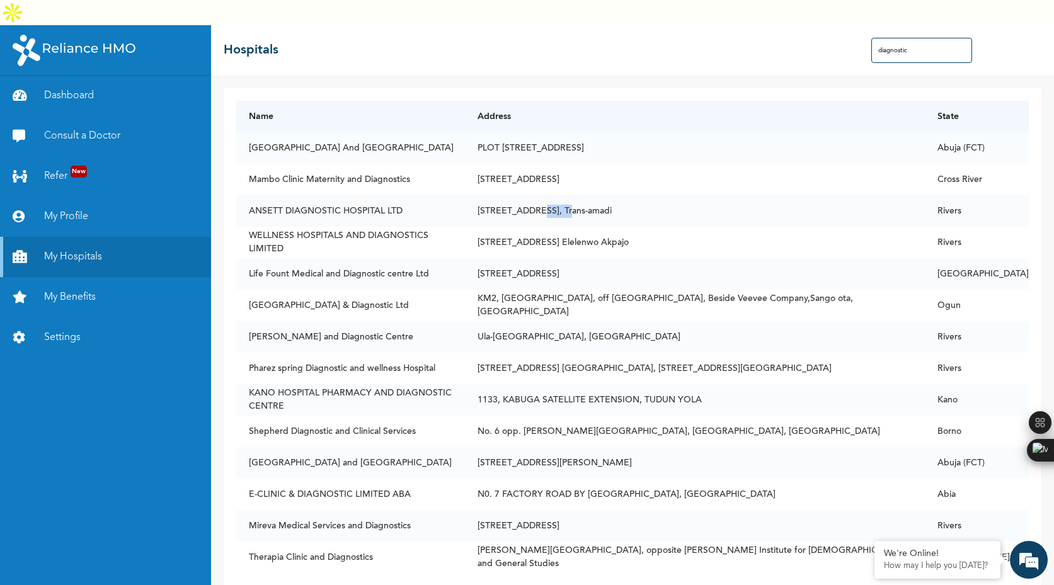
drag, startPoint x: 494, startPoint y: 183, endPoint x: 518, endPoint y: 185, distance: 24.1
click at [519, 195] on td "[STREET_ADDRESS], Trans-amadi" at bounding box center [695, 210] width 460 height 31
click at [518, 195] on td "[STREET_ADDRESS], Trans-amadi" at bounding box center [695, 210] width 460 height 31
drag, startPoint x: 520, startPoint y: 186, endPoint x: 494, endPoint y: 185, distance: 25.2
click at [494, 195] on td "[STREET_ADDRESS], Trans-amadi" at bounding box center [695, 210] width 460 height 31
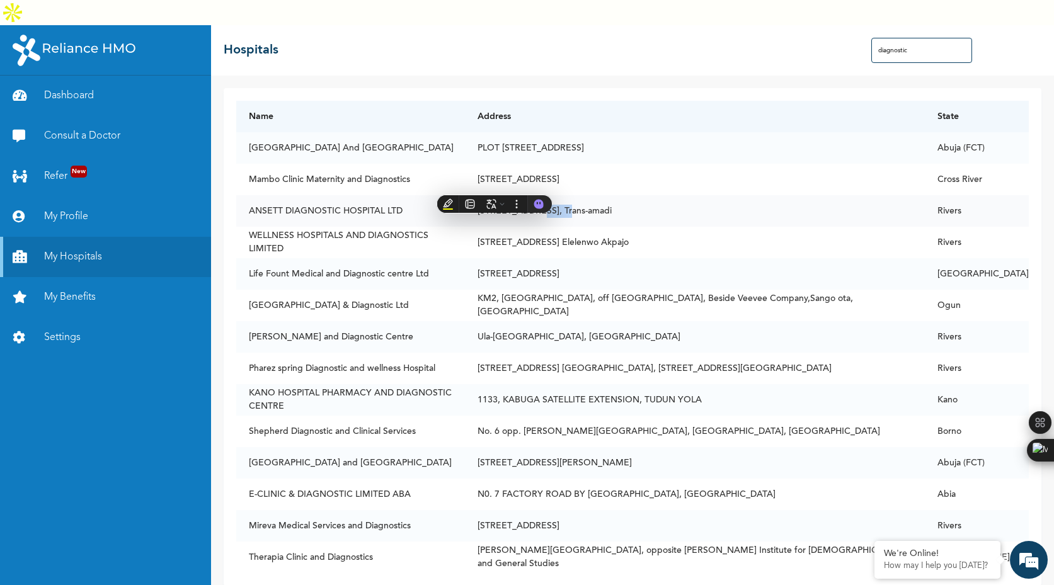
click at [494, 195] on td "[STREET_ADDRESS], Trans-amadi" at bounding box center [695, 210] width 460 height 31
drag, startPoint x: 494, startPoint y: 185, endPoint x: 519, endPoint y: 185, distance: 24.6
click at [519, 195] on td "[STREET_ADDRESS], Trans-amadi" at bounding box center [695, 210] width 460 height 31
drag, startPoint x: 519, startPoint y: 185, endPoint x: 492, endPoint y: 185, distance: 27.1
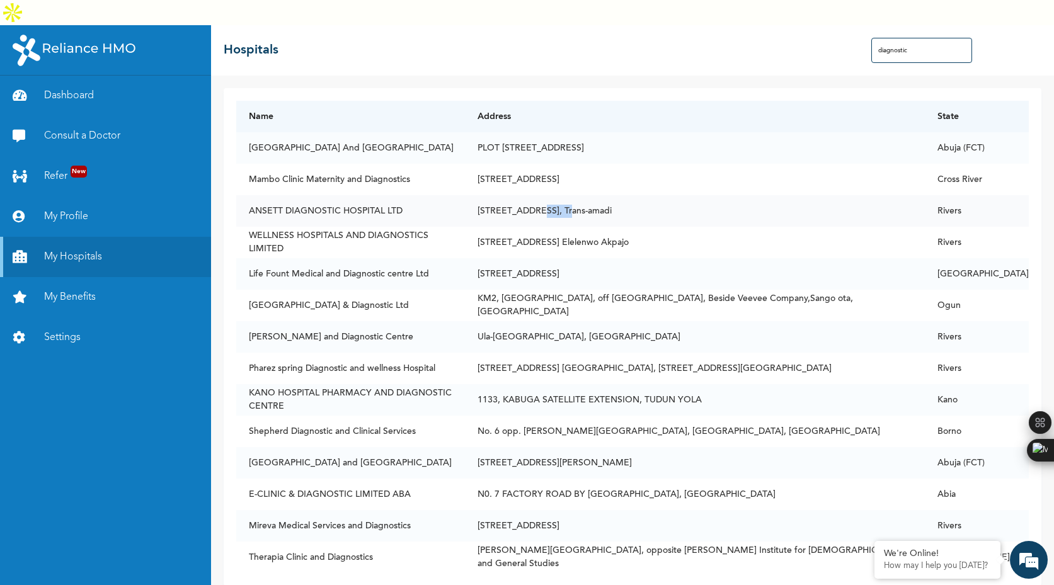
click at [492, 195] on td "[STREET_ADDRESS], Trans-amadi" at bounding box center [695, 210] width 460 height 31
click at [495, 195] on td "[STREET_ADDRESS], Trans-amadi" at bounding box center [695, 210] width 460 height 31
drag, startPoint x: 495, startPoint y: 186, endPoint x: 518, endPoint y: 186, distance: 22.7
click at [518, 195] on td "[STREET_ADDRESS], Trans-amadi" at bounding box center [695, 210] width 460 height 31
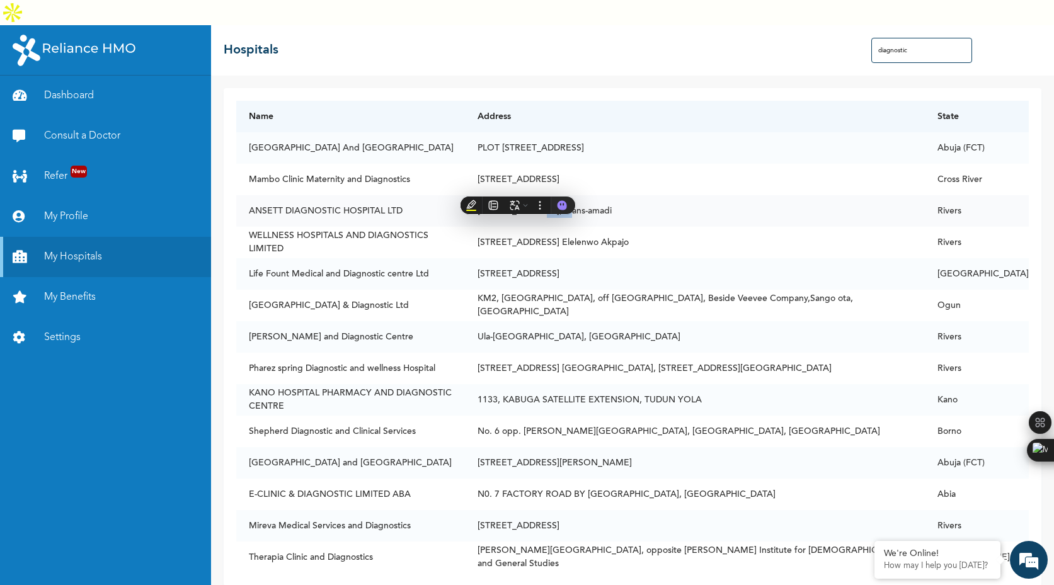
click at [518, 195] on td "[STREET_ADDRESS], Trans-amadi" at bounding box center [695, 210] width 460 height 31
drag, startPoint x: 518, startPoint y: 186, endPoint x: 494, endPoint y: 186, distance: 23.9
click at [494, 195] on td "[STREET_ADDRESS], Trans-amadi" at bounding box center [695, 210] width 460 height 31
drag, startPoint x: 494, startPoint y: 186, endPoint x: 520, endPoint y: 186, distance: 25.8
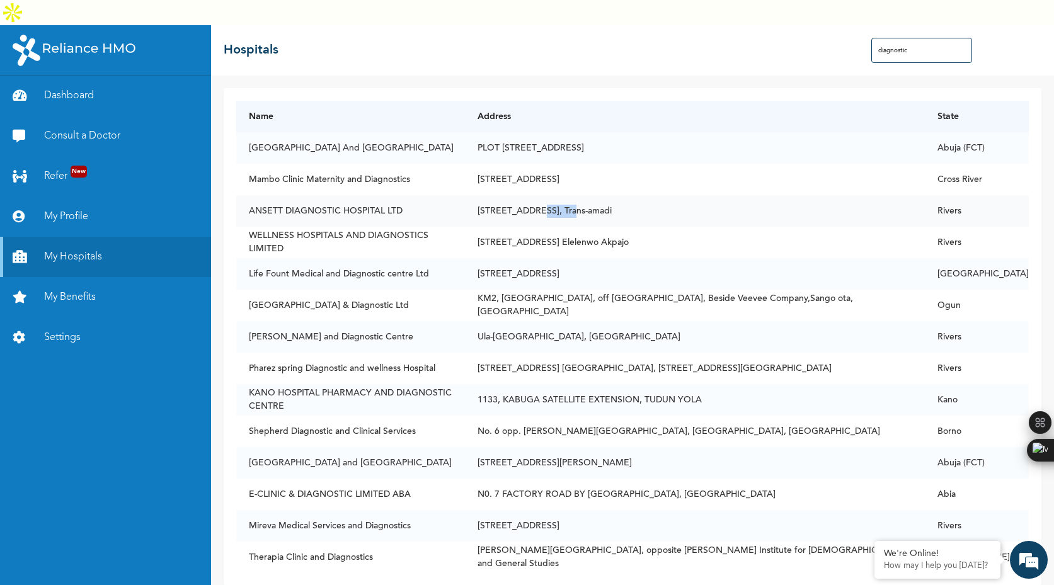
click at [520, 195] on td "[STREET_ADDRESS], Trans-amadi" at bounding box center [695, 210] width 460 height 31
drag, startPoint x: 520, startPoint y: 186, endPoint x: 492, endPoint y: 185, distance: 28.4
click at [492, 195] on td "[STREET_ADDRESS], Trans-amadi" at bounding box center [695, 210] width 460 height 31
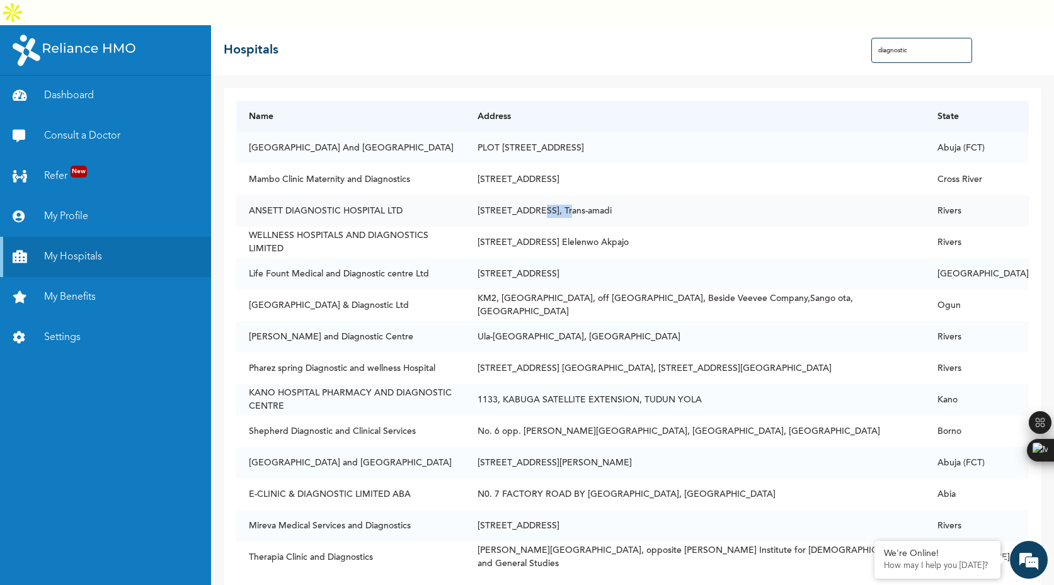
drag, startPoint x: 493, startPoint y: 185, endPoint x: 519, endPoint y: 186, distance: 25.9
click at [519, 195] on td "[STREET_ADDRESS], Trans-amadi" at bounding box center [695, 210] width 460 height 31
drag, startPoint x: 519, startPoint y: 186, endPoint x: 491, endPoint y: 185, distance: 27.8
click at [491, 195] on td "[STREET_ADDRESS], Trans-amadi" at bounding box center [695, 210] width 460 height 31
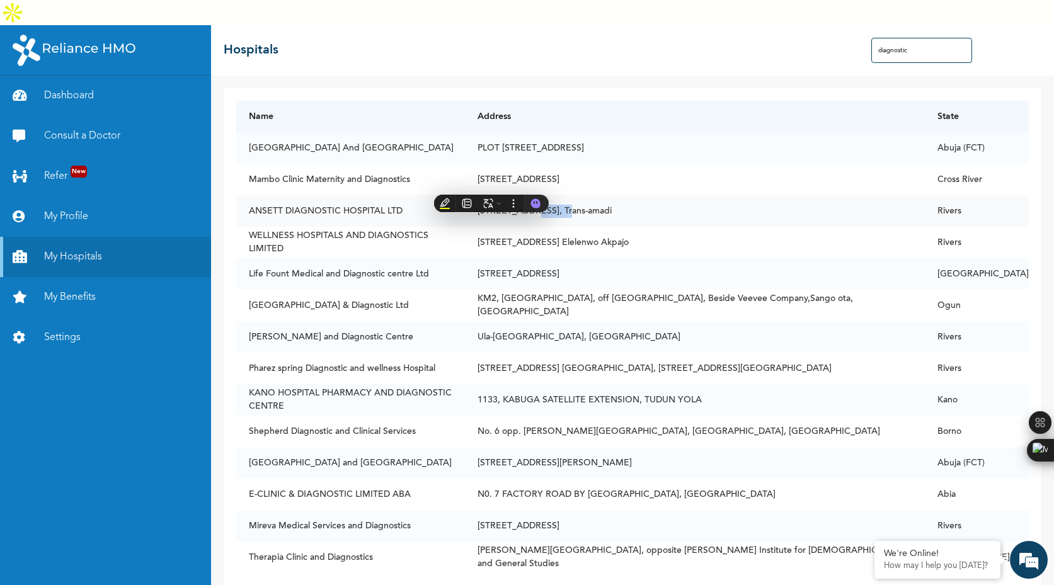
click at [498, 195] on td "[STREET_ADDRESS], Trans-amadi" at bounding box center [695, 210] width 460 height 31
drag, startPoint x: 494, startPoint y: 185, endPoint x: 518, endPoint y: 183, distance: 24.0
click at [518, 195] on td "[STREET_ADDRESS], Trans-amadi" at bounding box center [695, 210] width 460 height 31
click at [515, 195] on td "[STREET_ADDRESS], Trans-amadi" at bounding box center [695, 210] width 460 height 31
drag, startPoint x: 520, startPoint y: 187, endPoint x: 496, endPoint y: 186, distance: 24.0
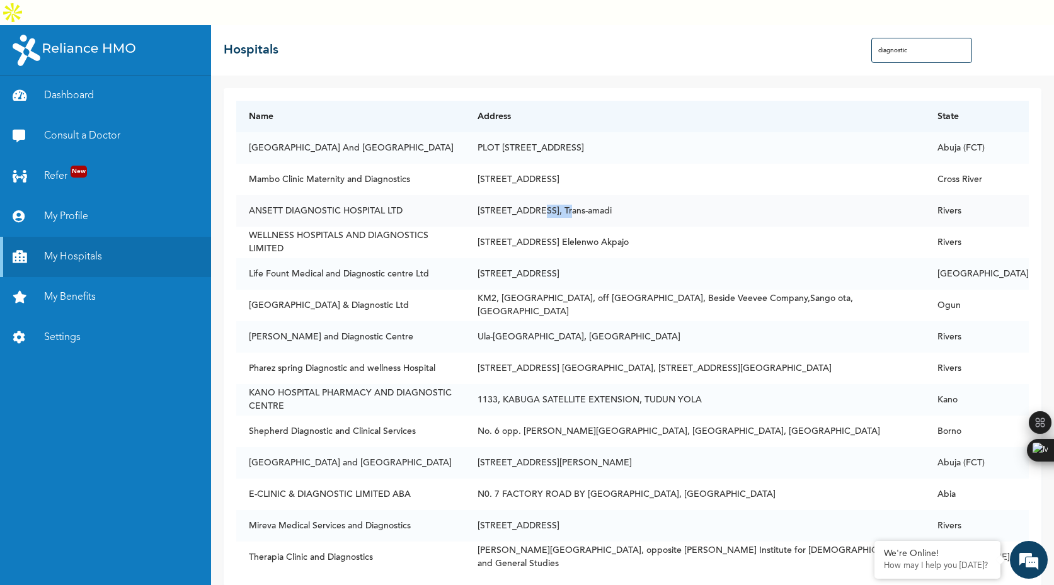
click at [496, 195] on td "[STREET_ADDRESS], Trans-amadi" at bounding box center [695, 210] width 460 height 31
drag, startPoint x: 493, startPoint y: 186, endPoint x: 518, endPoint y: 186, distance: 25.2
click at [518, 195] on td "[STREET_ADDRESS], Trans-amadi" at bounding box center [695, 210] width 460 height 31
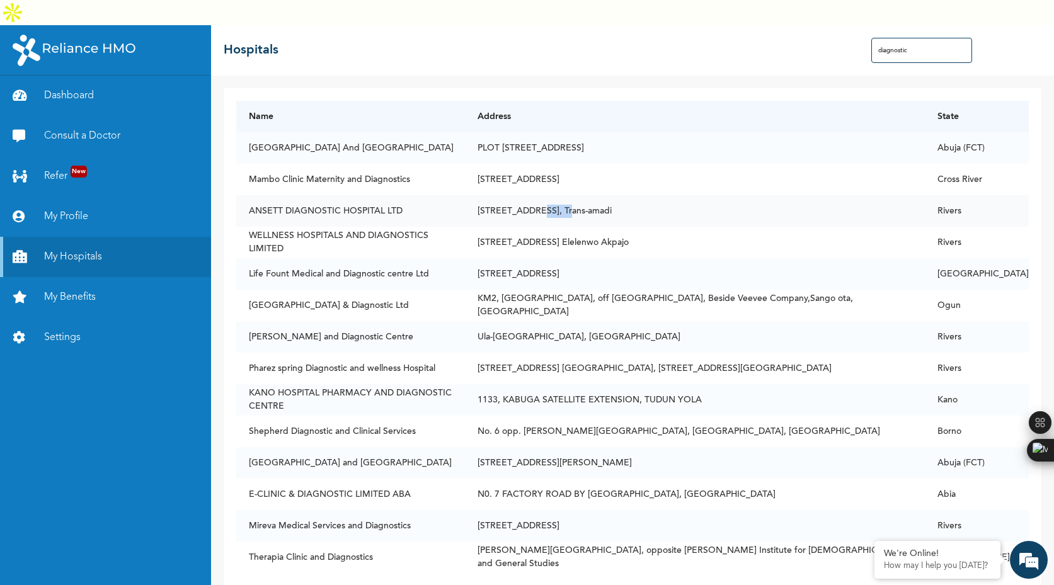
drag, startPoint x: 518, startPoint y: 186, endPoint x: 494, endPoint y: 183, distance: 24.8
click at [494, 195] on td "[STREET_ADDRESS], Trans-amadi" at bounding box center [695, 210] width 460 height 31
drag, startPoint x: 494, startPoint y: 183, endPoint x: 515, endPoint y: 187, distance: 21.7
click at [515, 195] on td "[STREET_ADDRESS], Trans-amadi" at bounding box center [695, 210] width 460 height 31
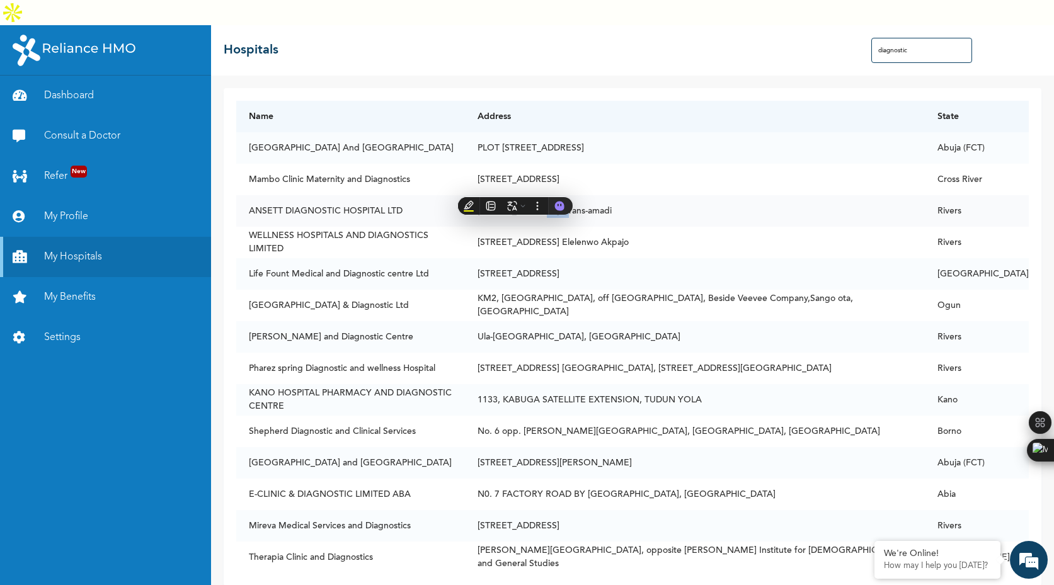
click at [517, 195] on td "[STREET_ADDRESS], Trans-amadi" at bounding box center [695, 210] width 460 height 31
drag, startPoint x: 518, startPoint y: 186, endPoint x: 494, endPoint y: 185, distance: 24.6
click at [494, 195] on td "[STREET_ADDRESS], Trans-amadi" at bounding box center [695, 210] width 460 height 31
click at [493, 195] on td "[STREET_ADDRESS], Trans-amadi" at bounding box center [695, 210] width 460 height 31
drag, startPoint x: 493, startPoint y: 185, endPoint x: 520, endPoint y: 185, distance: 26.5
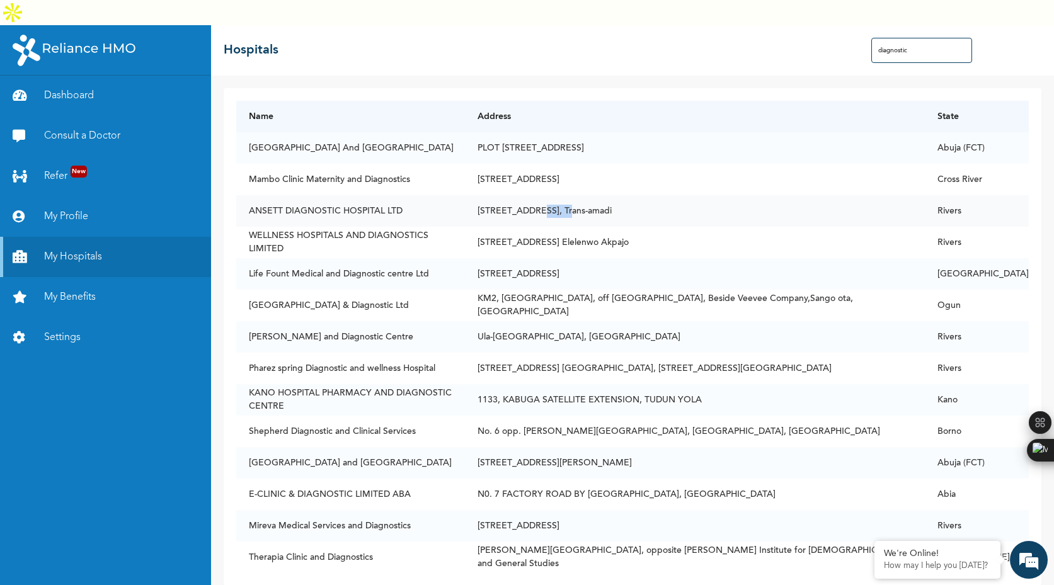
click at [520, 195] on td "[STREET_ADDRESS], Trans-amadi" at bounding box center [695, 210] width 460 height 31
drag, startPoint x: 520, startPoint y: 185, endPoint x: 494, endPoint y: 185, distance: 25.8
click at [494, 195] on td "[STREET_ADDRESS], Trans-amadi" at bounding box center [695, 210] width 460 height 31
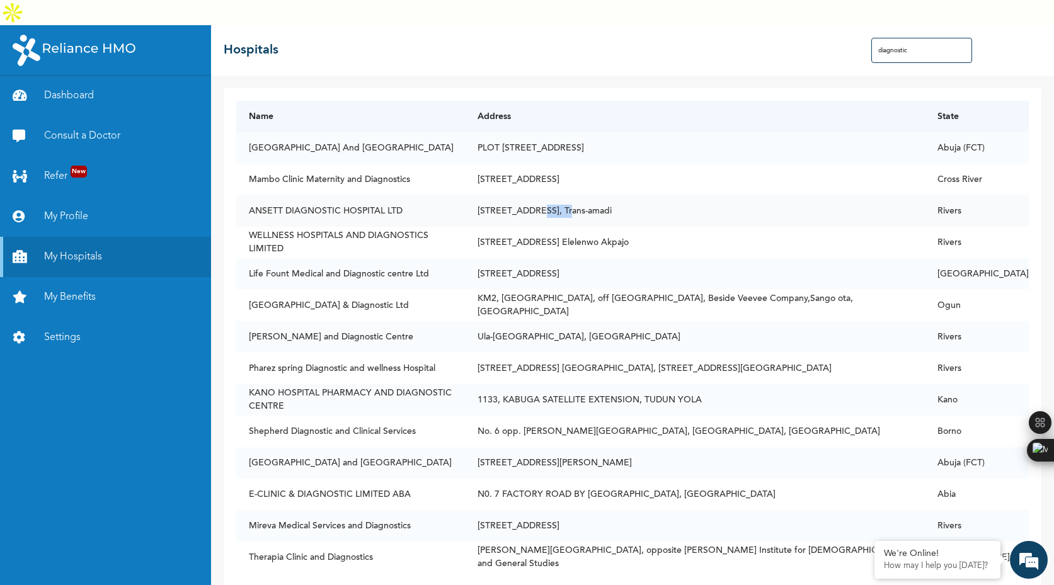
drag, startPoint x: 494, startPoint y: 185, endPoint x: 518, endPoint y: 185, distance: 24.6
click at [518, 195] on td "[STREET_ADDRESS], Trans-amadi" at bounding box center [695, 210] width 460 height 31
drag, startPoint x: 522, startPoint y: 185, endPoint x: 561, endPoint y: 185, distance: 38.4
click at [561, 195] on td "[STREET_ADDRESS], Trans-amadi" at bounding box center [695, 210] width 460 height 31
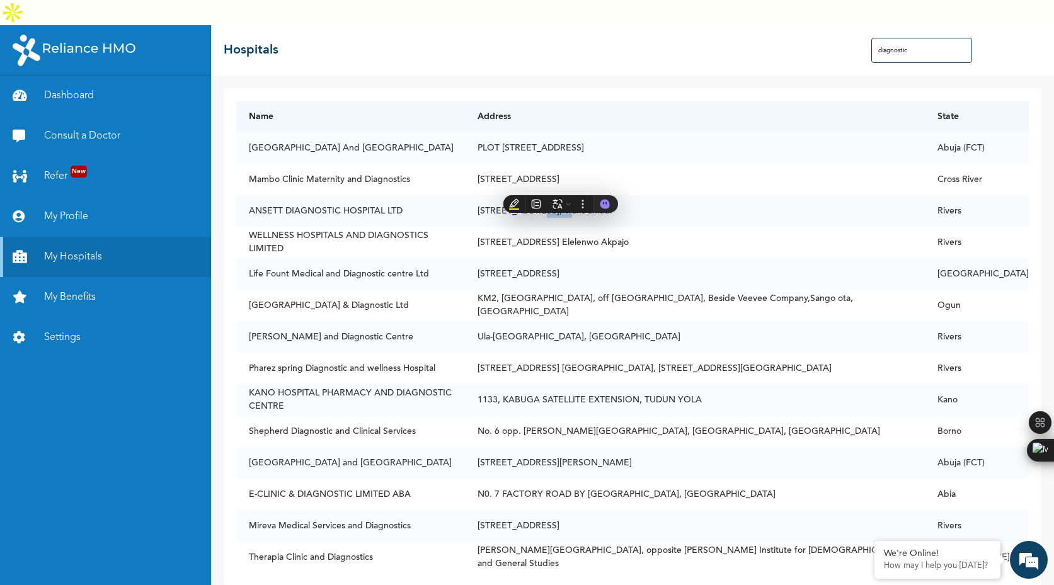
click at [561, 195] on td "[STREET_ADDRESS], Trans-amadi" at bounding box center [695, 210] width 460 height 31
drag, startPoint x: 561, startPoint y: 186, endPoint x: 524, endPoint y: 183, distance: 36.6
click at [524, 195] on td "[STREET_ADDRESS], Trans-amadi" at bounding box center [695, 210] width 460 height 31
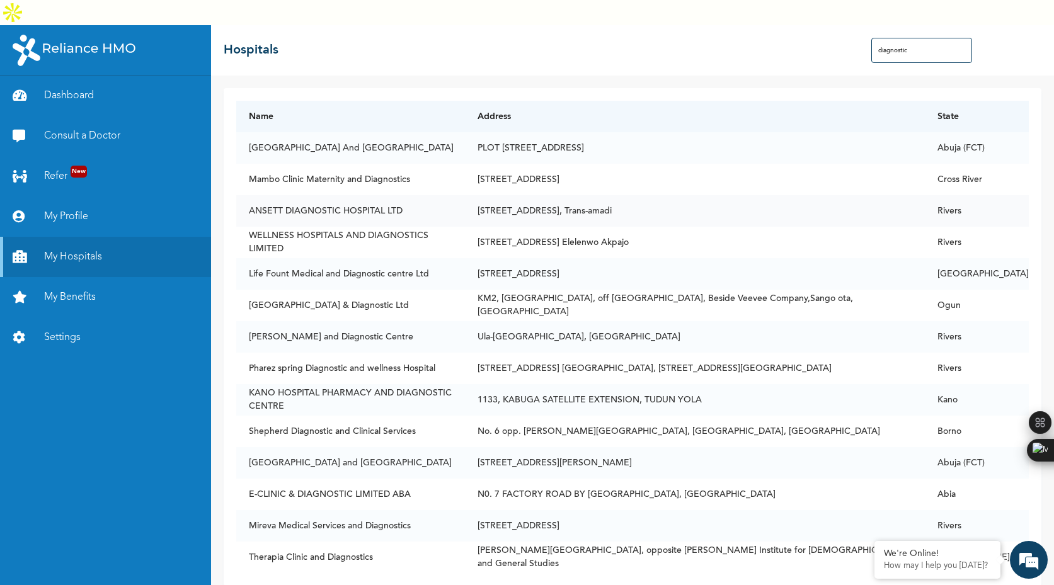
drag, startPoint x: 521, startPoint y: 186, endPoint x: 560, endPoint y: 186, distance: 39.1
click at [560, 195] on td "[STREET_ADDRESS], Trans-amadi" at bounding box center [695, 210] width 460 height 31
drag, startPoint x: 563, startPoint y: 185, endPoint x: 619, endPoint y: 188, distance: 55.5
click at [619, 195] on td "[STREET_ADDRESS], Trans-amadi" at bounding box center [695, 210] width 460 height 31
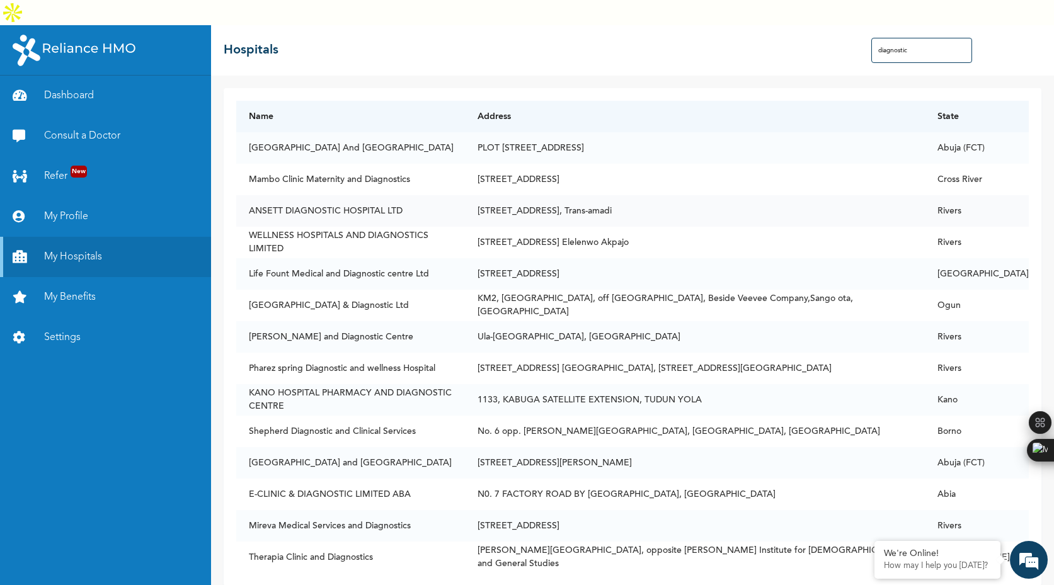
click at [505, 195] on td "[STREET_ADDRESS], Trans-amadi" at bounding box center [695, 210] width 460 height 31
drag, startPoint x: 465, startPoint y: 186, endPoint x: 517, endPoint y: 185, distance: 51.7
click at [517, 195] on td "[STREET_ADDRESS], Trans-amadi" at bounding box center [695, 210] width 460 height 31
click at [478, 227] on td "[STREET_ADDRESS] Elelenwo Akpajo" at bounding box center [695, 242] width 460 height 31
click at [503, 227] on td "[STREET_ADDRESS] Elelenwo Akpajo" at bounding box center [695, 242] width 460 height 31
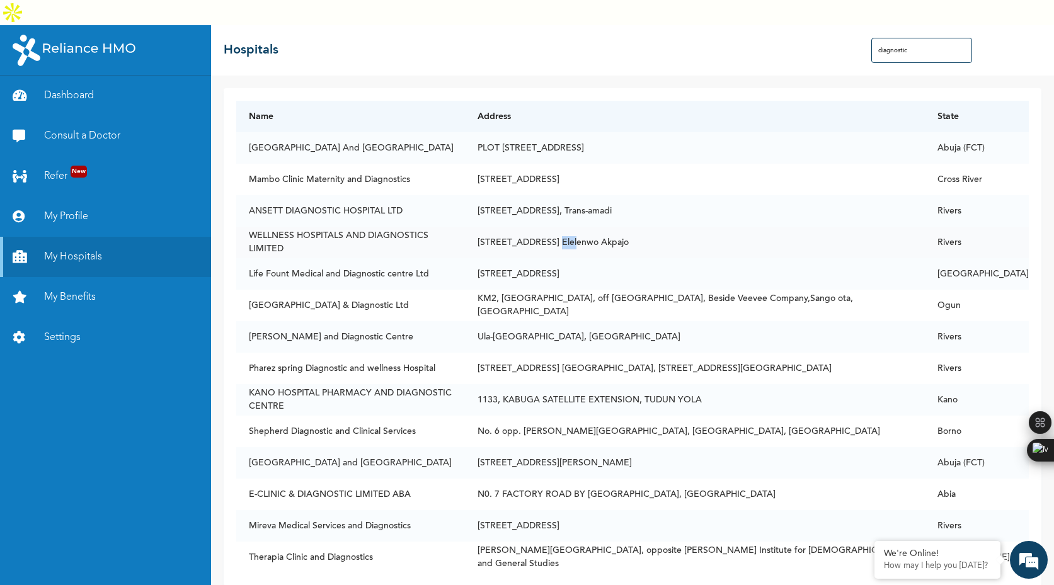
drag, startPoint x: 506, startPoint y: 217, endPoint x: 524, endPoint y: 216, distance: 18.3
click at [525, 227] on td "[STREET_ADDRESS] Elelenwo Akpajo" at bounding box center [695, 242] width 460 height 31
click at [501, 258] on td "[STREET_ADDRESS]" at bounding box center [695, 273] width 460 height 31
drag, startPoint x: 501, startPoint y: 249, endPoint x: 522, endPoint y: 248, distance: 21.5
click at [522, 258] on td "[STREET_ADDRESS]" at bounding box center [695, 273] width 460 height 31
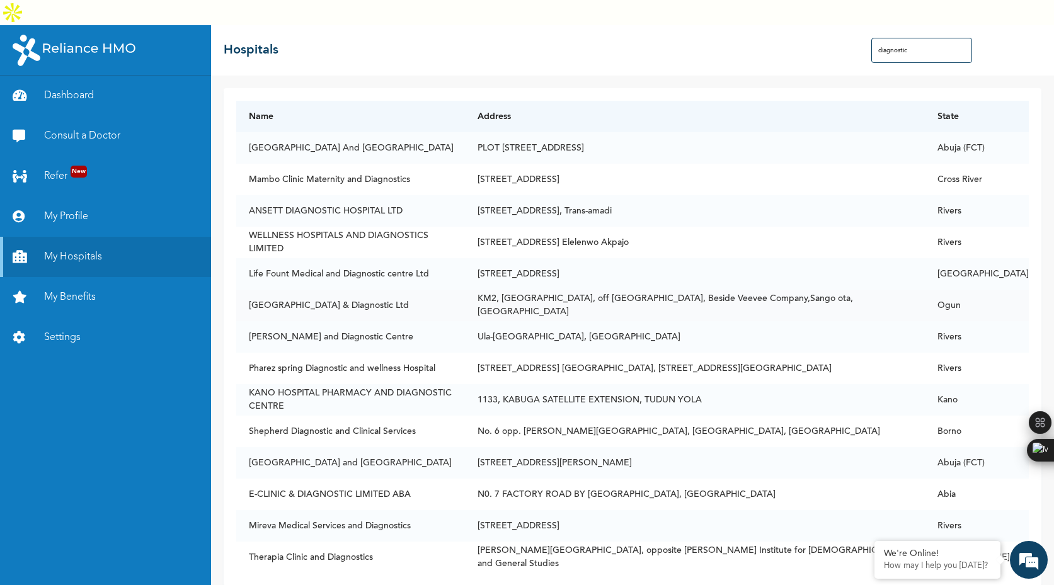
click at [509, 290] on td "KM2, [GEOGRAPHIC_DATA], off [GEOGRAPHIC_DATA], Beside Veevee Company,Sango ota,…" at bounding box center [695, 305] width 460 height 31
drag, startPoint x: 646, startPoint y: 279, endPoint x: 573, endPoint y: 281, distance: 73.1
click at [572, 290] on td "KM2, [GEOGRAPHIC_DATA], off [GEOGRAPHIC_DATA], Beside Veevee Company,Sango ota,…" at bounding box center [695, 305] width 460 height 31
click at [573, 290] on td "KM2, [GEOGRAPHIC_DATA], off [GEOGRAPHIC_DATA], Beside Veevee Company,Sango ota,…" at bounding box center [695, 305] width 460 height 31
drag, startPoint x: 569, startPoint y: 282, endPoint x: 678, endPoint y: 280, distance: 109.0
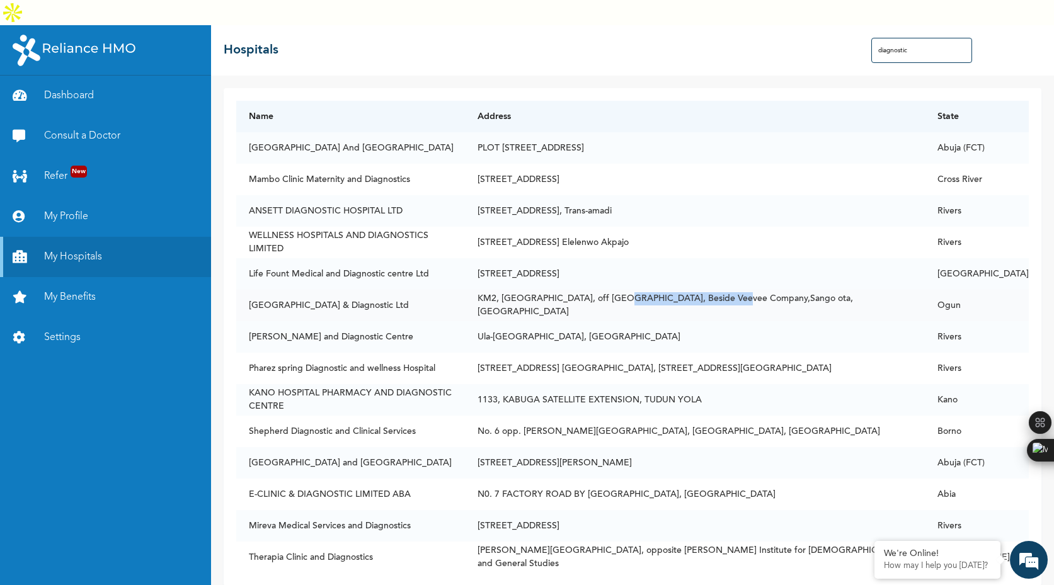
click at [678, 290] on td "KM2, [GEOGRAPHIC_DATA], off [GEOGRAPHIC_DATA], Beside Veevee Company,Sango ota,…" at bounding box center [695, 305] width 460 height 31
click at [581, 290] on td "KM2, [GEOGRAPHIC_DATA], off [GEOGRAPHIC_DATA], Beside Veevee Company,Sango ota,…" at bounding box center [695, 305] width 460 height 31
drag, startPoint x: 570, startPoint y: 281, endPoint x: 680, endPoint y: 282, distance: 110.2
click at [680, 290] on td "KM2, [GEOGRAPHIC_DATA], off [GEOGRAPHIC_DATA], Beside Veevee Company,Sango ota,…" at bounding box center [695, 305] width 460 height 31
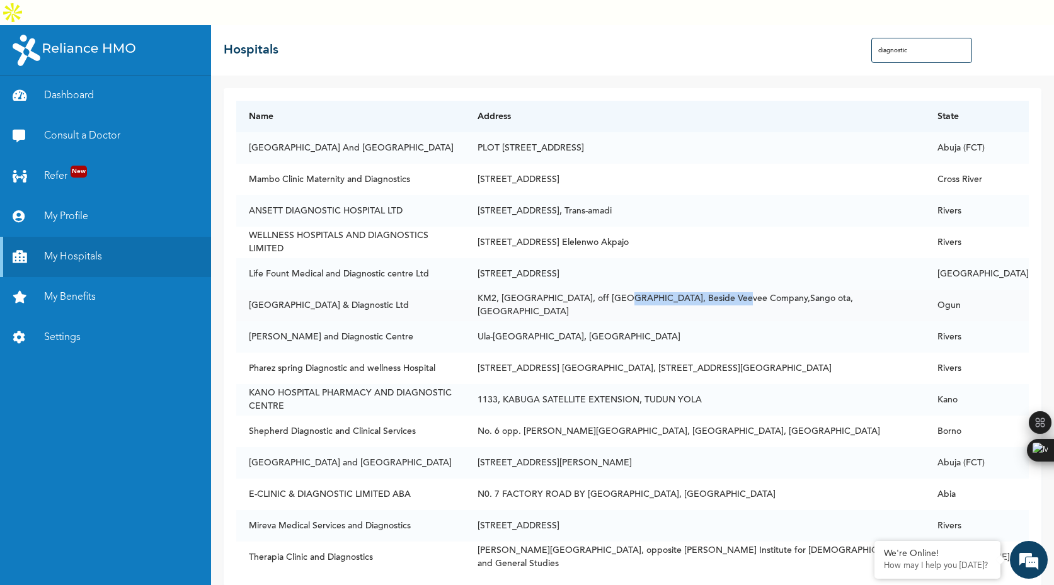
drag, startPoint x: 680, startPoint y: 282, endPoint x: 572, endPoint y: 283, distance: 107.7
click at [571, 290] on td "KM2, [GEOGRAPHIC_DATA], off [GEOGRAPHIC_DATA], Beside Veevee Company,Sango ota,…" at bounding box center [695, 305] width 460 height 31
click at [572, 290] on td "KM2, [GEOGRAPHIC_DATA], off [GEOGRAPHIC_DATA], Beside Veevee Company,Sango ota,…" at bounding box center [695, 305] width 460 height 31
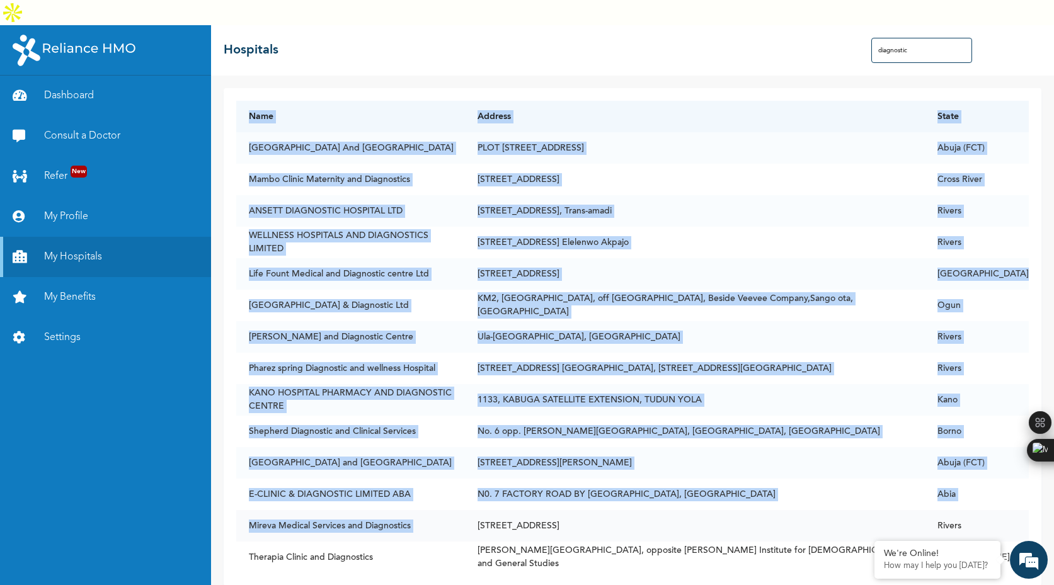
drag, startPoint x: 249, startPoint y: 87, endPoint x: 716, endPoint y: 491, distance: 618.1
click at [716, 491] on table "Name Address [GEOGRAPHIC_DATA][STREET_ADDRESS][GEOGRAPHIC_DATA] BY FRSC, [GEOGR…" at bounding box center [632, 337] width 792 height 472
click at [556, 321] on td "Ula-[GEOGRAPHIC_DATA], [GEOGRAPHIC_DATA]" at bounding box center [695, 336] width 460 height 31
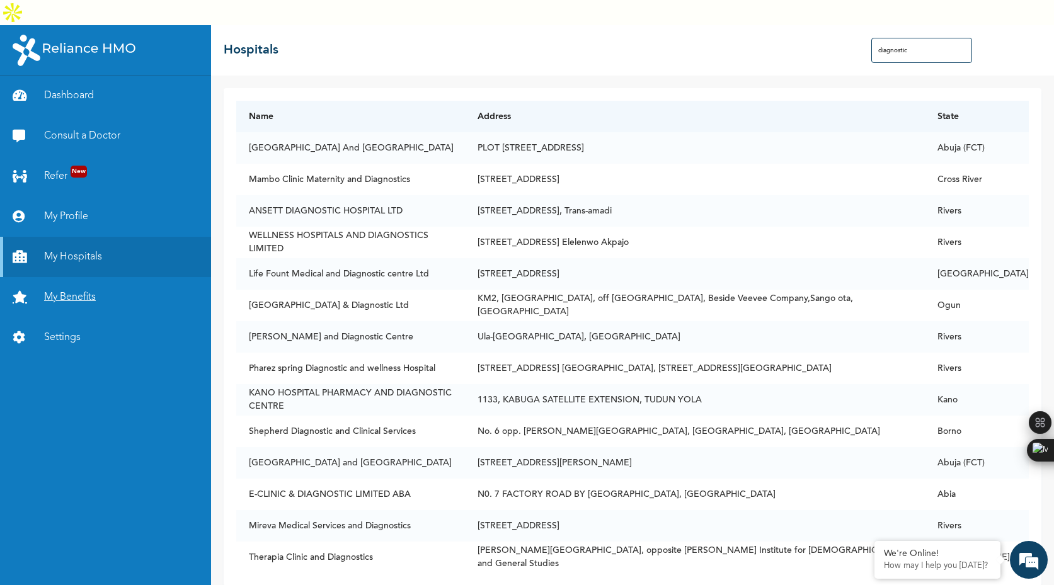
click at [76, 277] on link "My Benefits" at bounding box center [105, 297] width 211 height 40
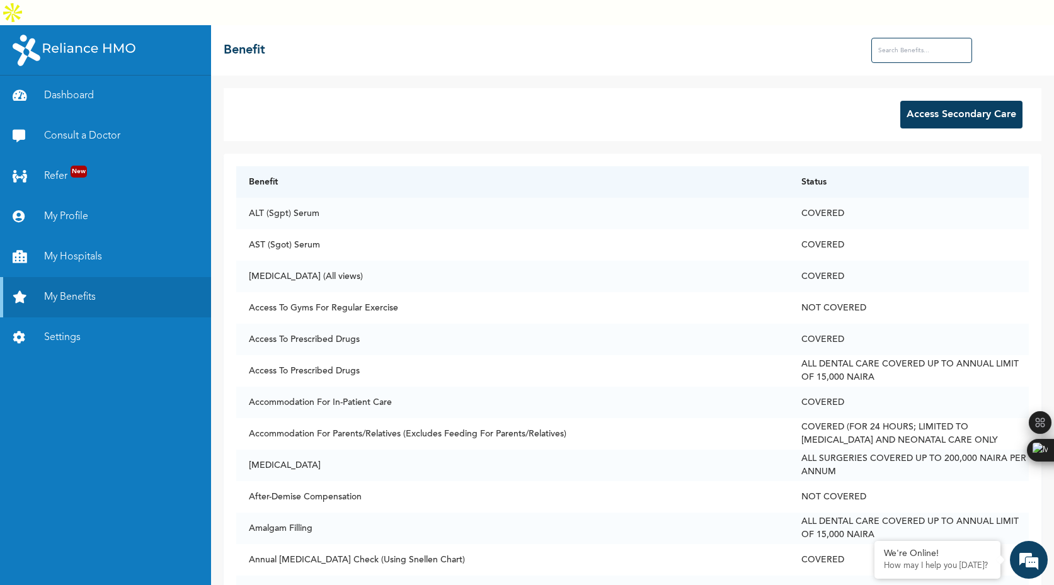
click at [904, 38] on input "text" at bounding box center [921, 50] width 101 height 25
paste input "diagnosti"
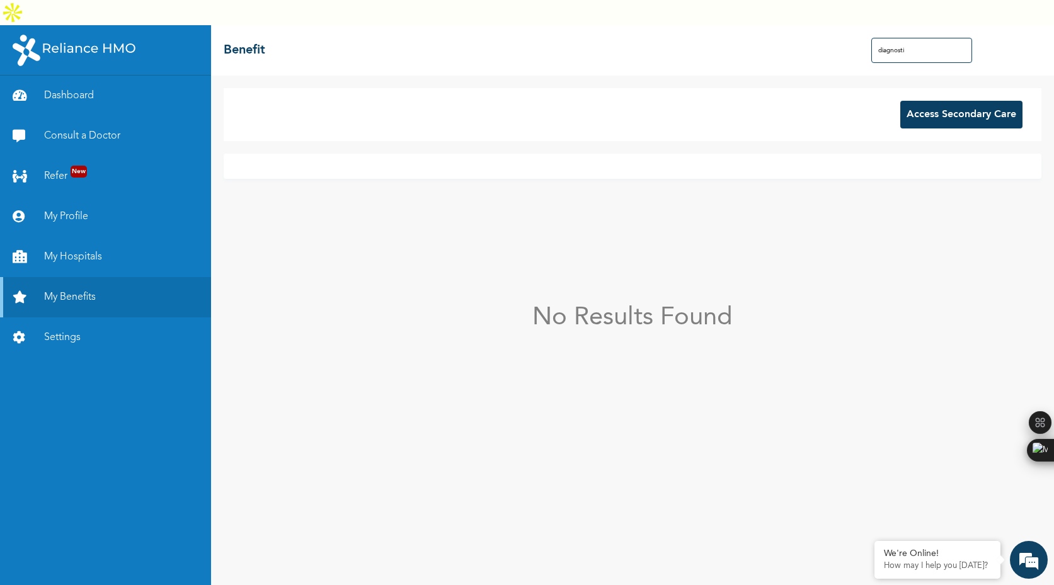
click at [871, 38] on input "diagnosti" at bounding box center [921, 50] width 101 height 25
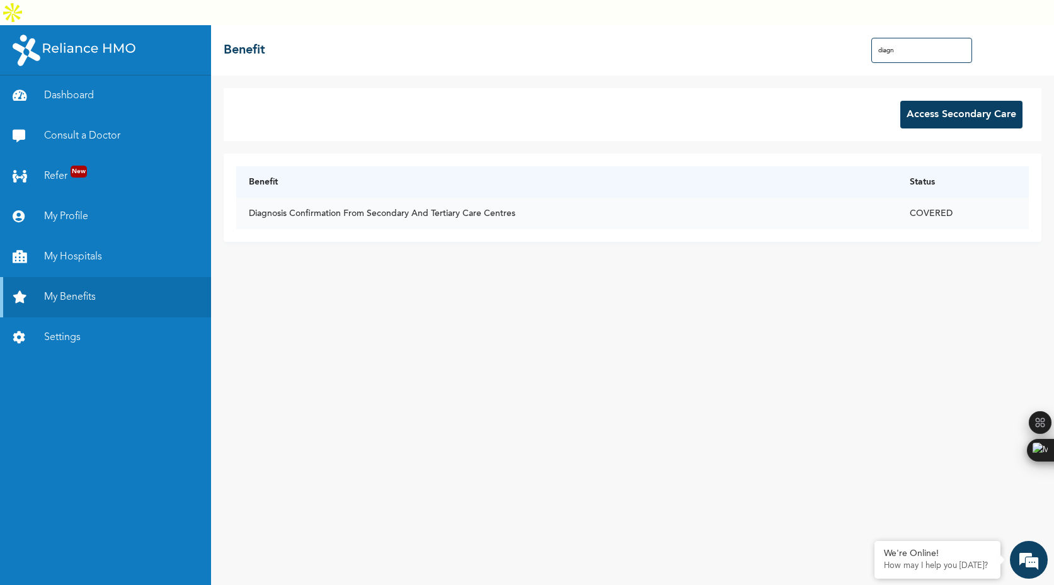
click at [691, 198] on td "Diagnosis Confirmation From Secondary And Tertiary Care Centres" at bounding box center [566, 213] width 661 height 31
click at [924, 38] on input "diagn" at bounding box center [921, 50] width 101 height 25
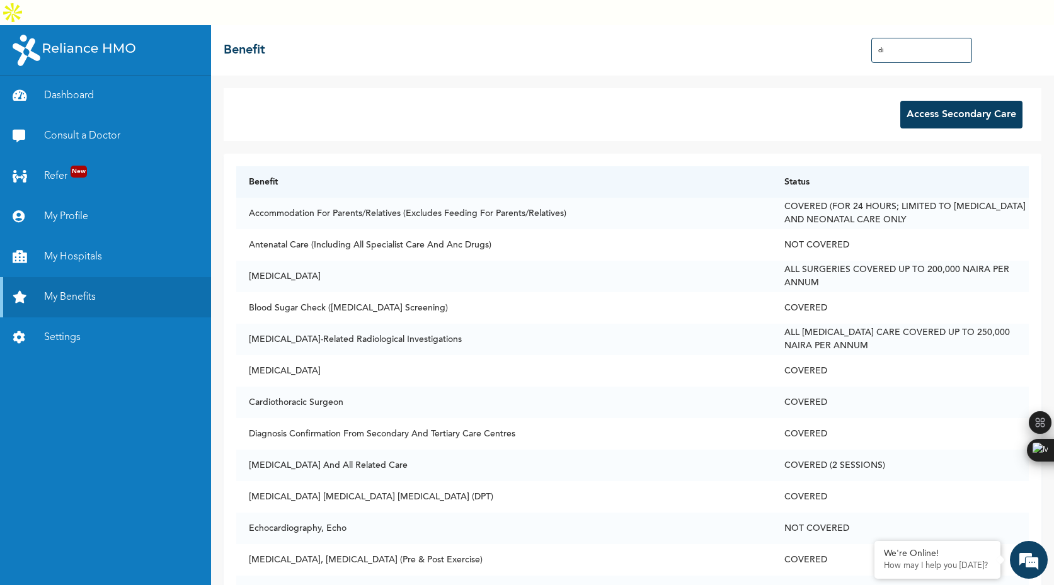
type input "d"
